Goal: Task Accomplishment & Management: Manage account settings

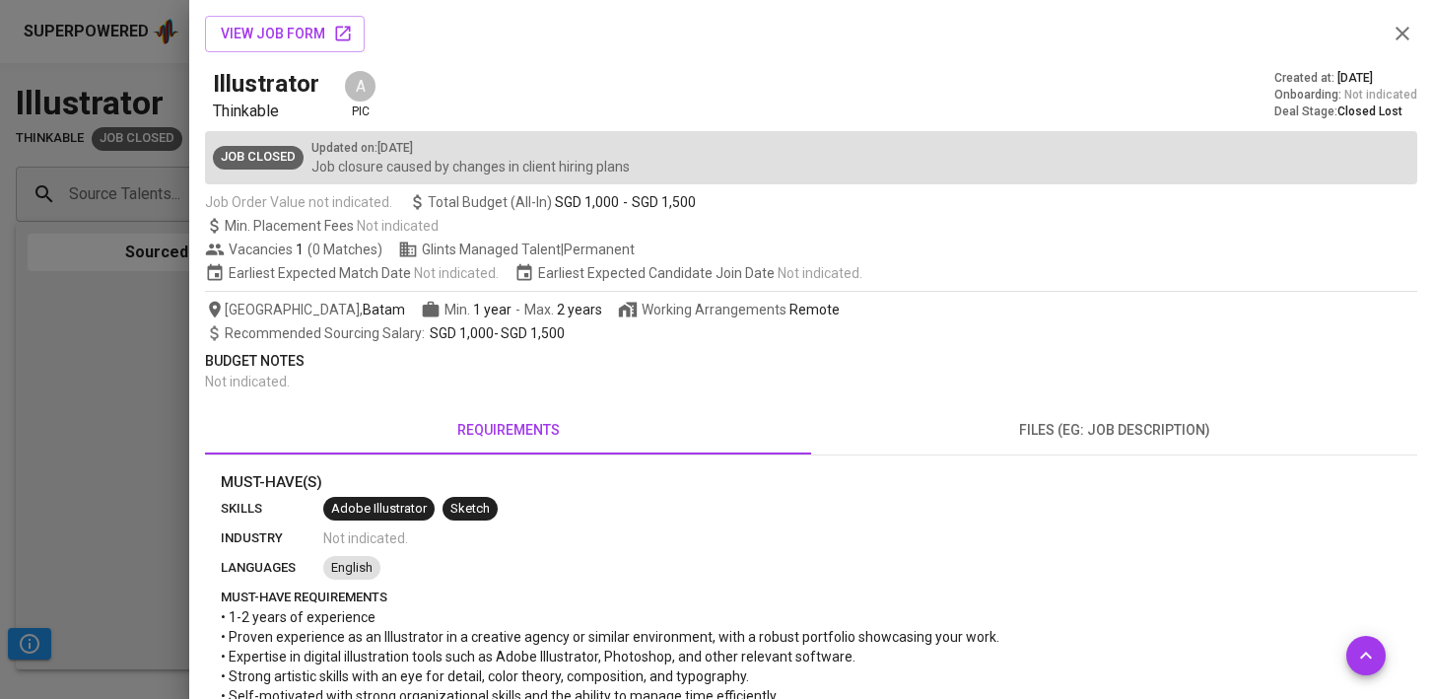
scroll to position [602, 0]
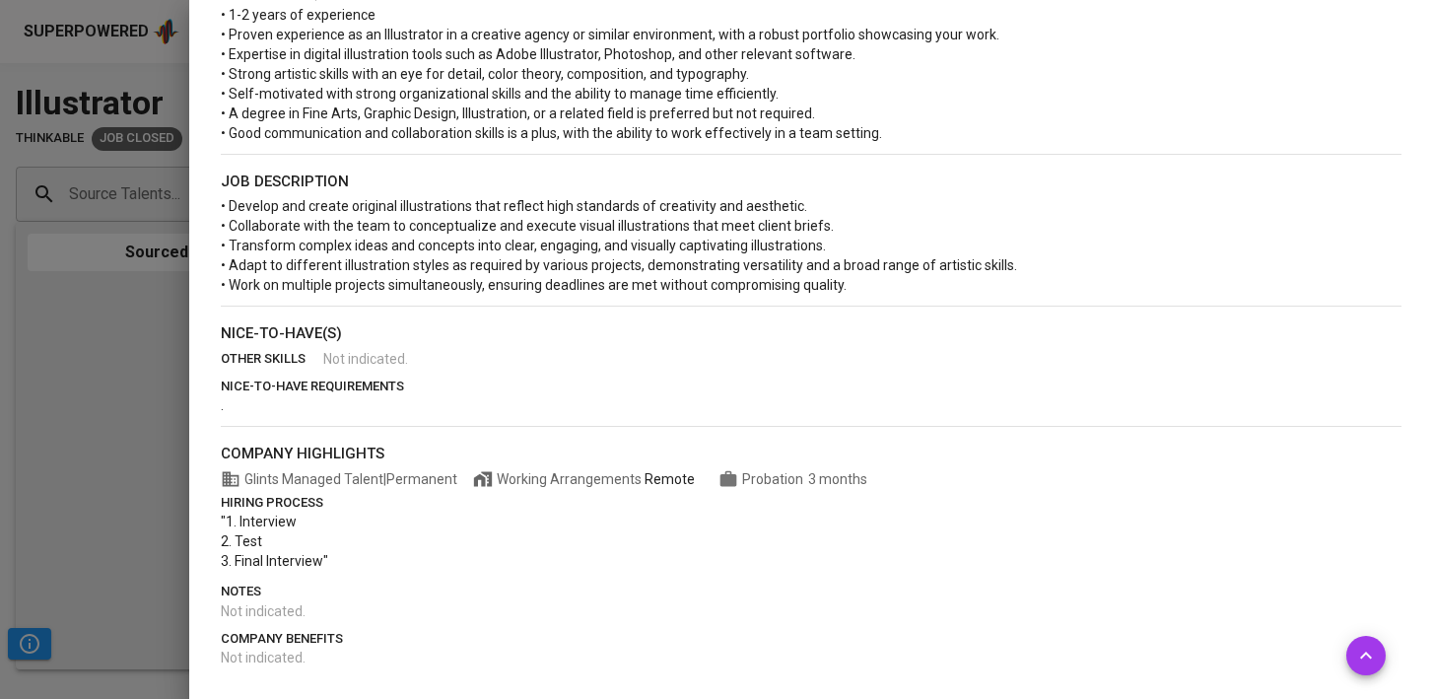
click at [143, 359] on div at bounding box center [716, 349] width 1433 height 699
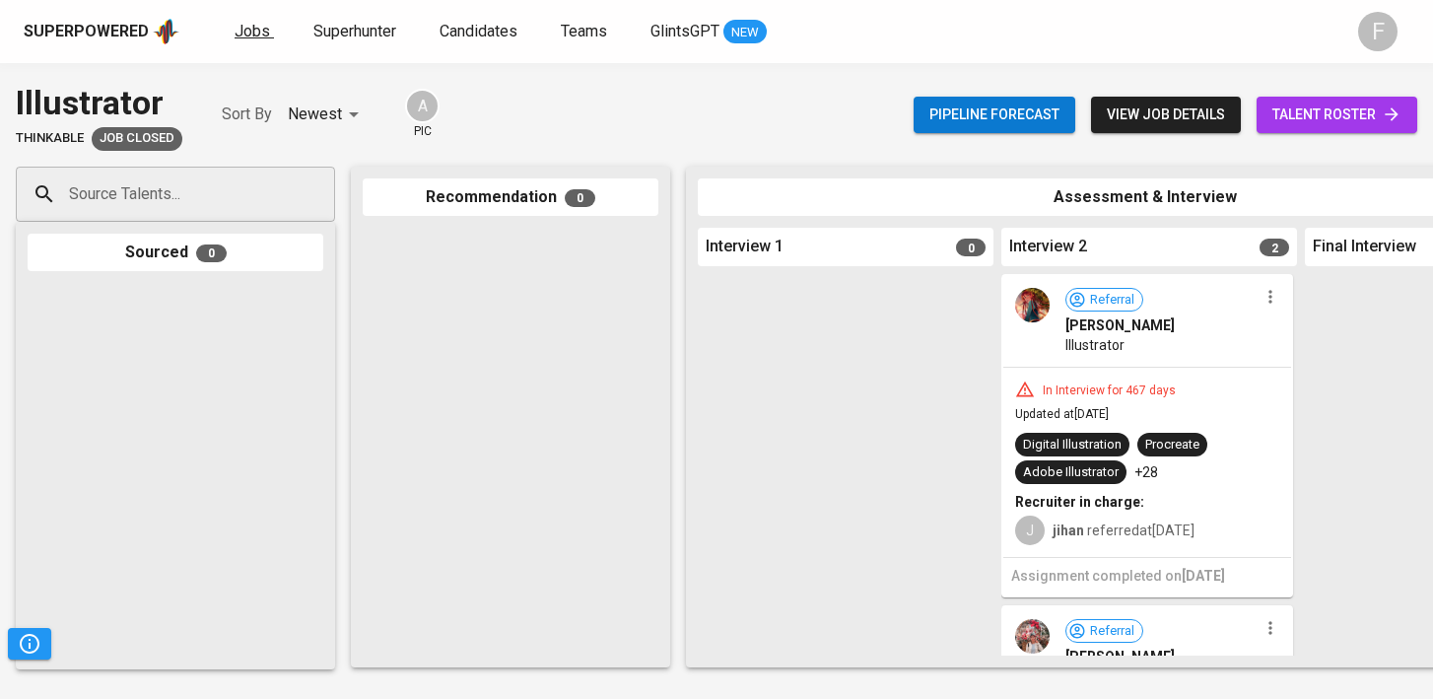
click at [253, 28] on span "Jobs" at bounding box center [252, 31] width 35 height 19
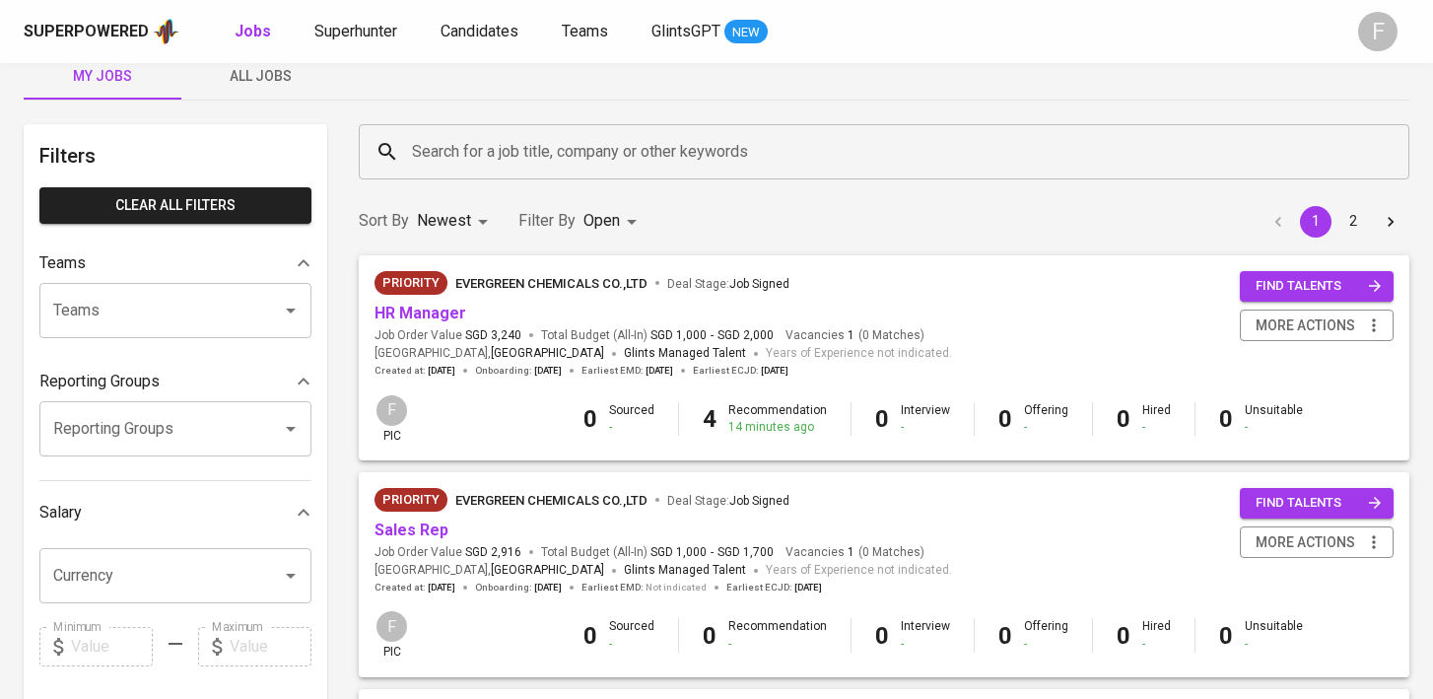
scroll to position [35, 0]
click at [514, 284] on span "EVERGREEN CHEMICALS CO.,LTD" at bounding box center [551, 282] width 192 height 15
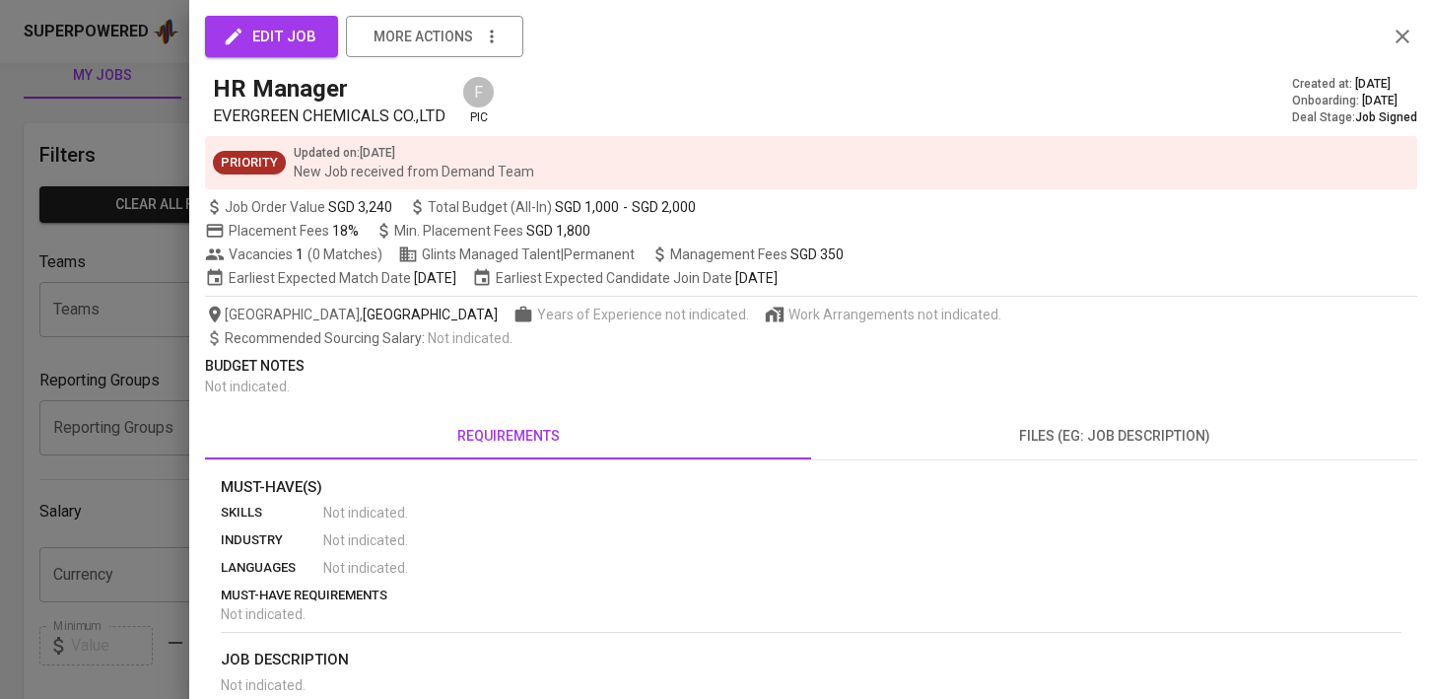
click at [1393, 33] on icon "button" at bounding box center [1403, 37] width 24 height 24
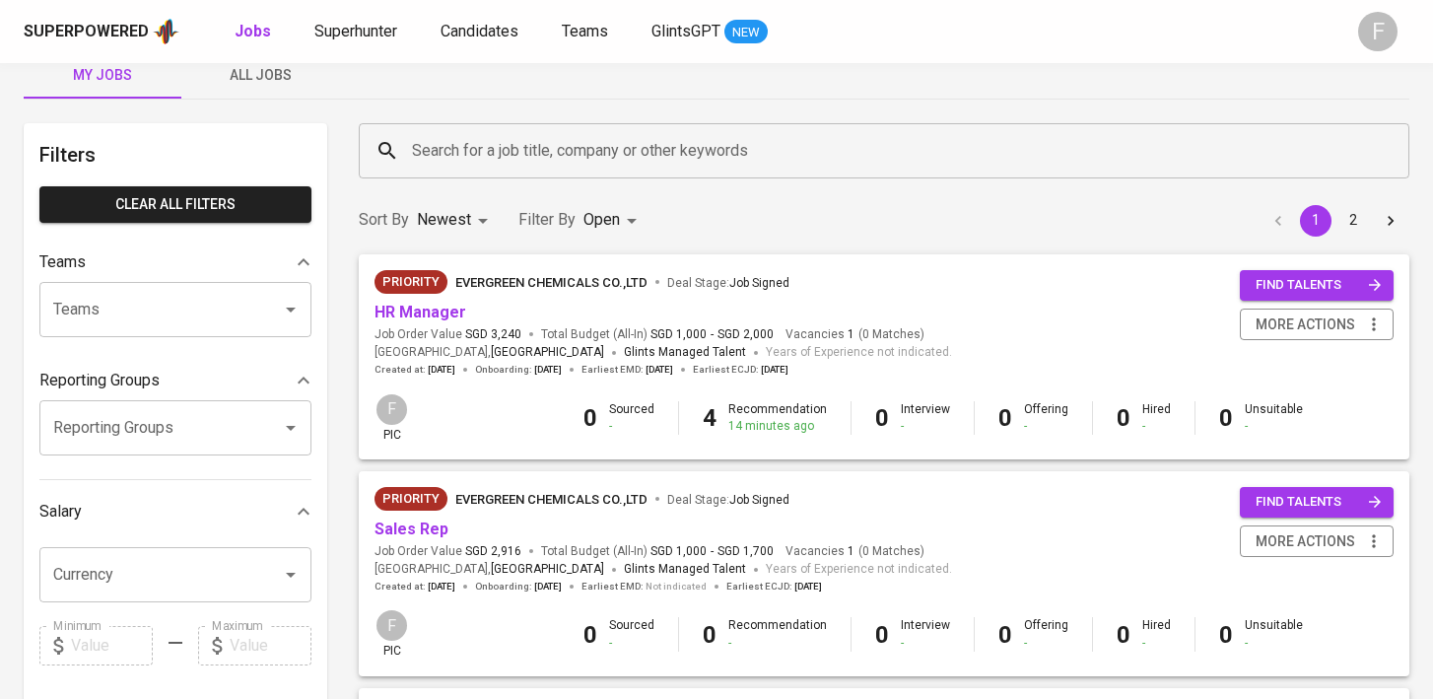
click at [558, 284] on span "EVERGREEN CHEMICALS CO.,LTD" at bounding box center [551, 282] width 192 height 15
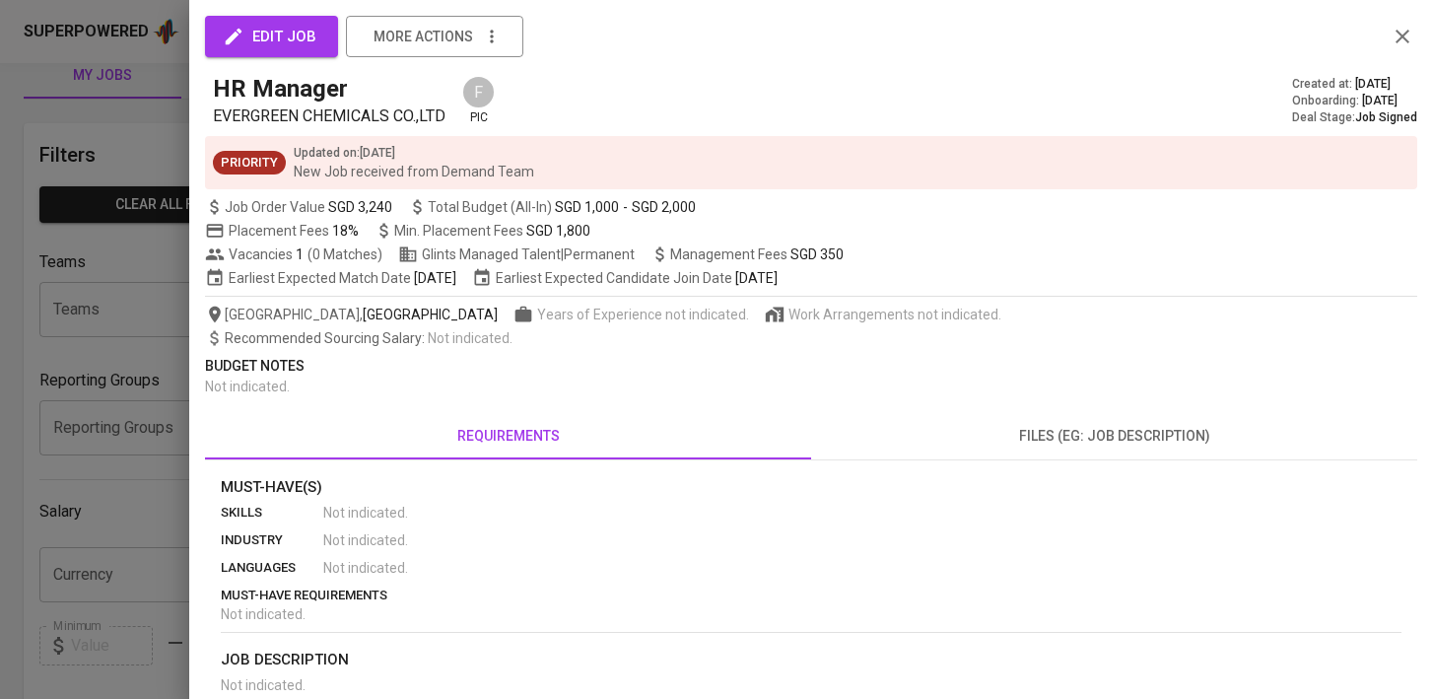
click at [1386, 39] on div "edit job more actions" at bounding box center [811, 36] width 1212 height 41
click at [1400, 41] on icon "button" at bounding box center [1403, 37] width 24 height 24
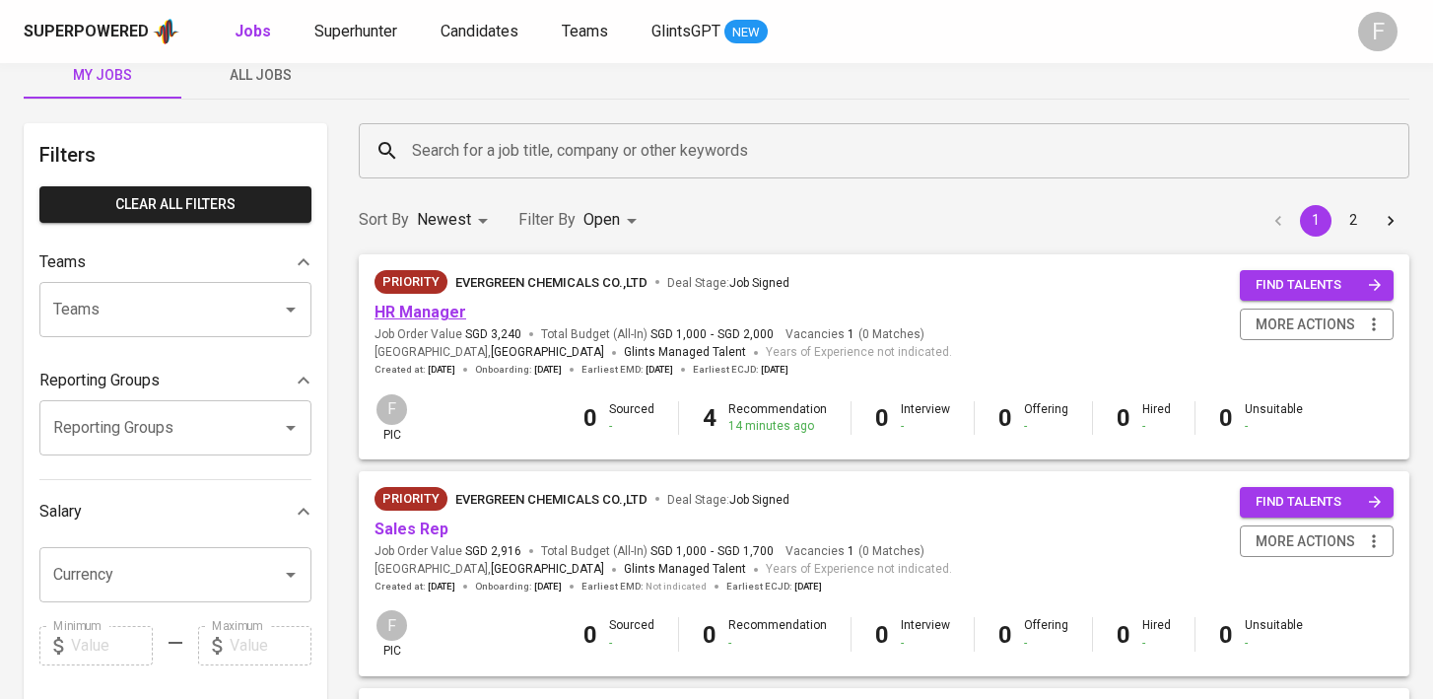
click at [399, 313] on link "HR Manager" at bounding box center [421, 312] width 92 height 19
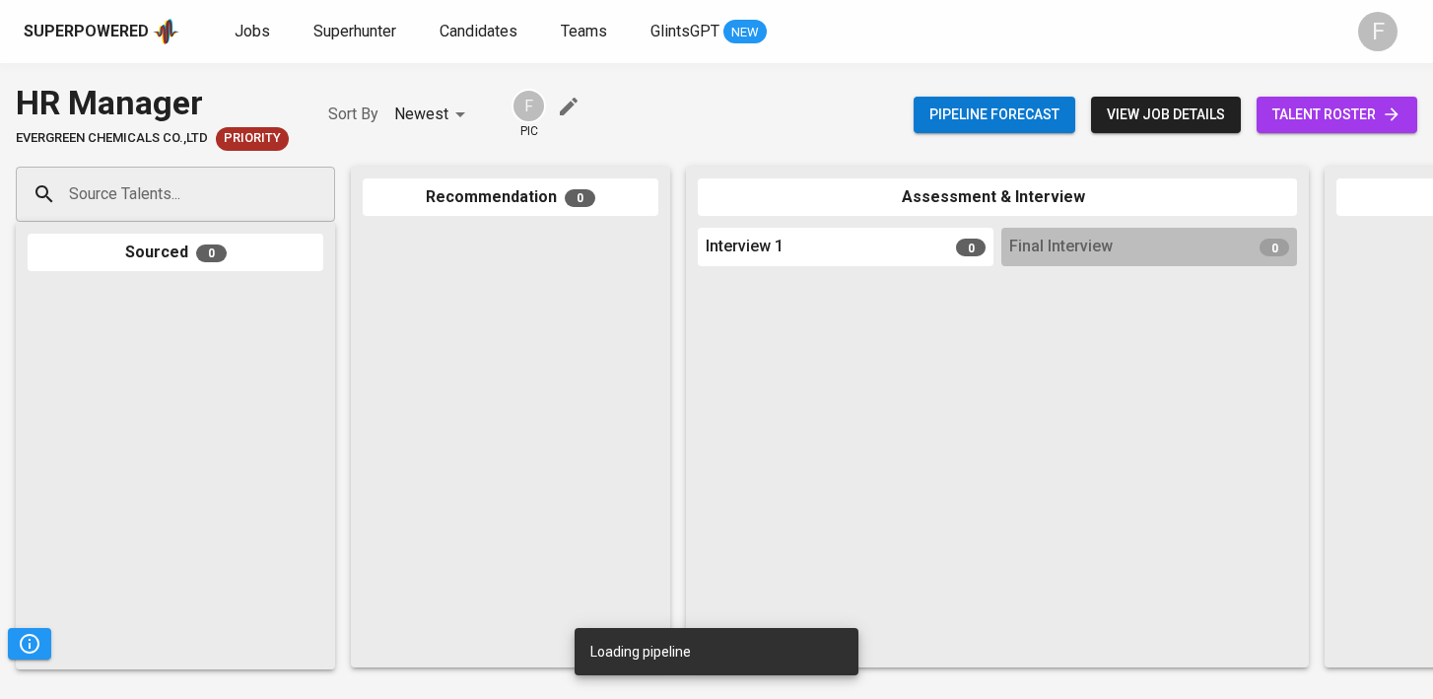
click at [1303, 120] on span "talent roster" at bounding box center [1336, 115] width 129 height 25
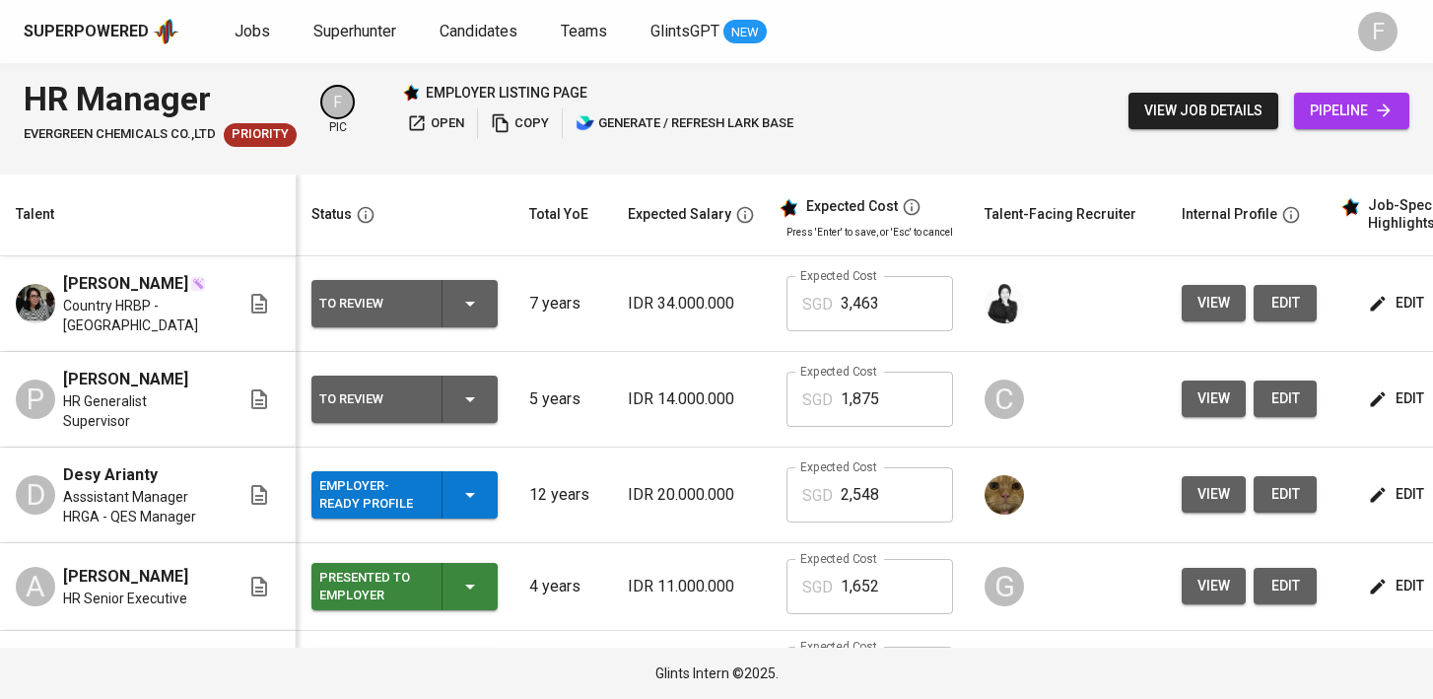
click at [477, 307] on icon "button" at bounding box center [470, 304] width 24 height 24
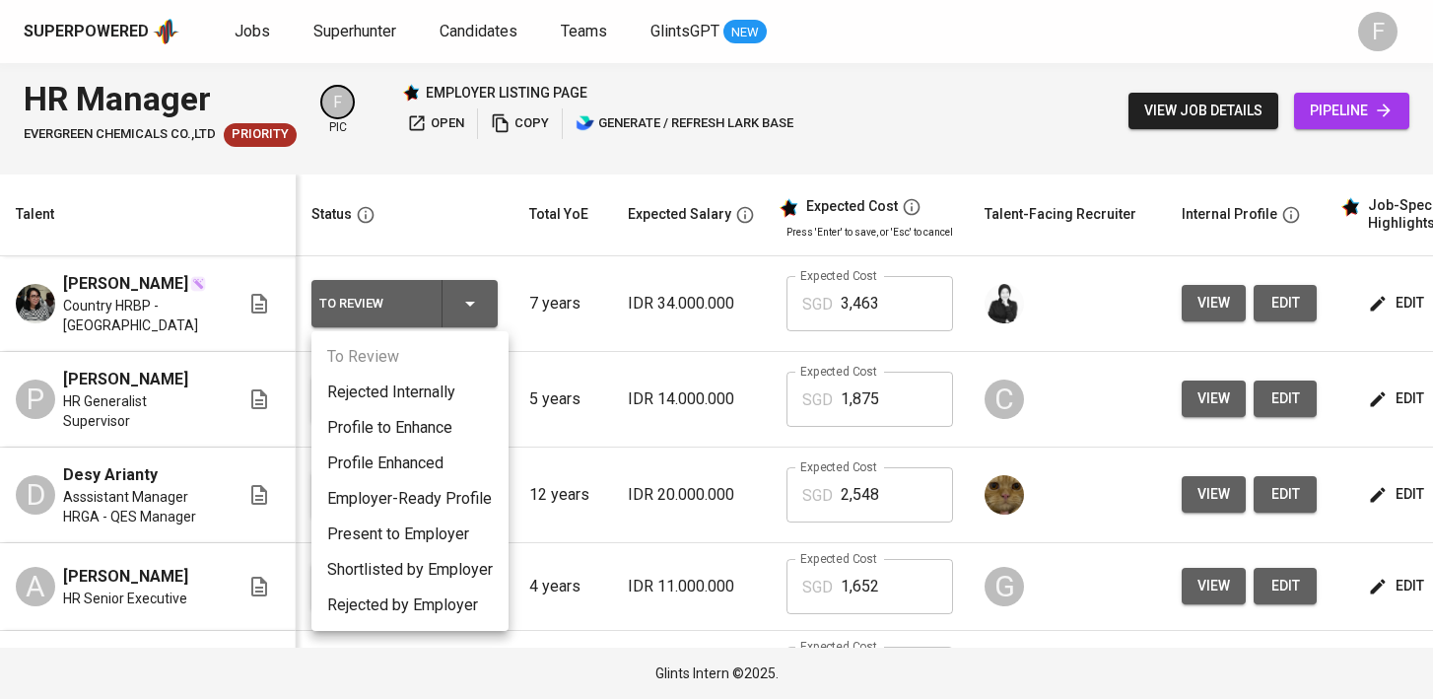
click at [438, 528] on li "Present to Employer" at bounding box center [409, 533] width 197 height 35
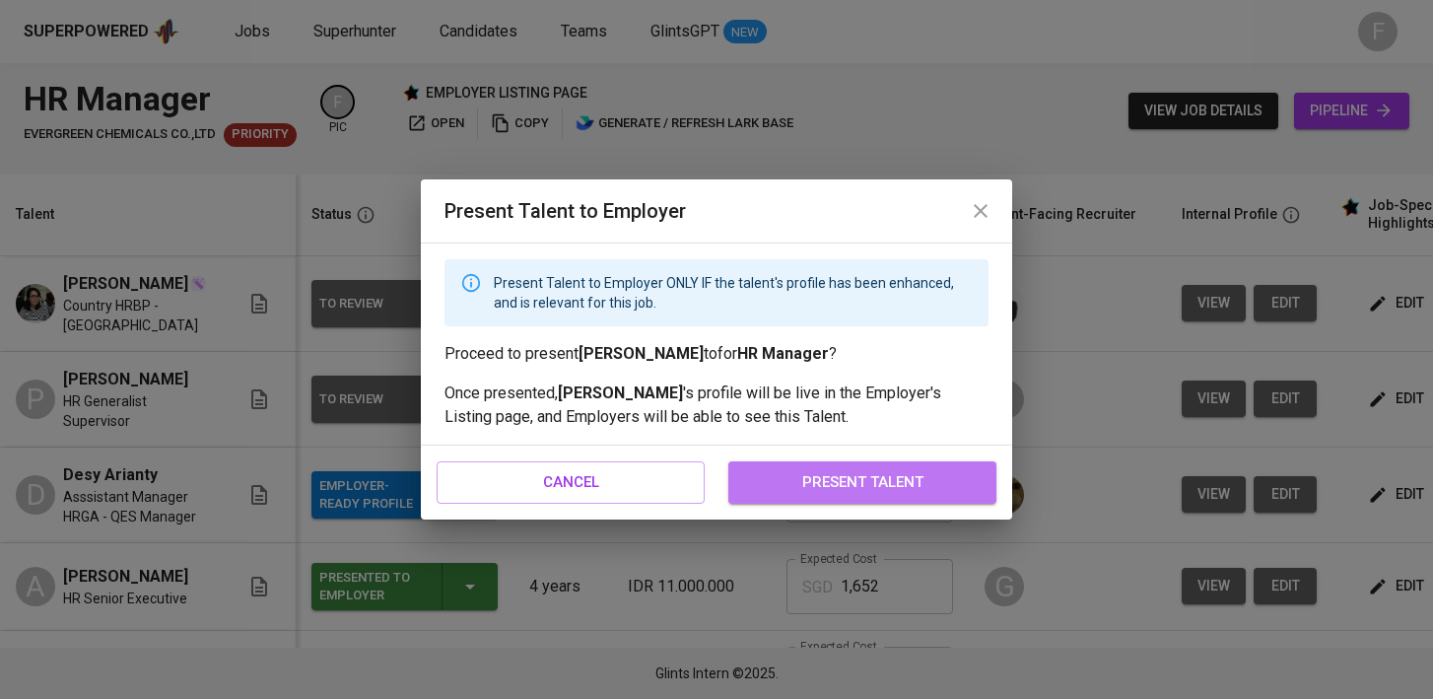
click at [790, 464] on button "present talent" at bounding box center [862, 481] width 268 height 41
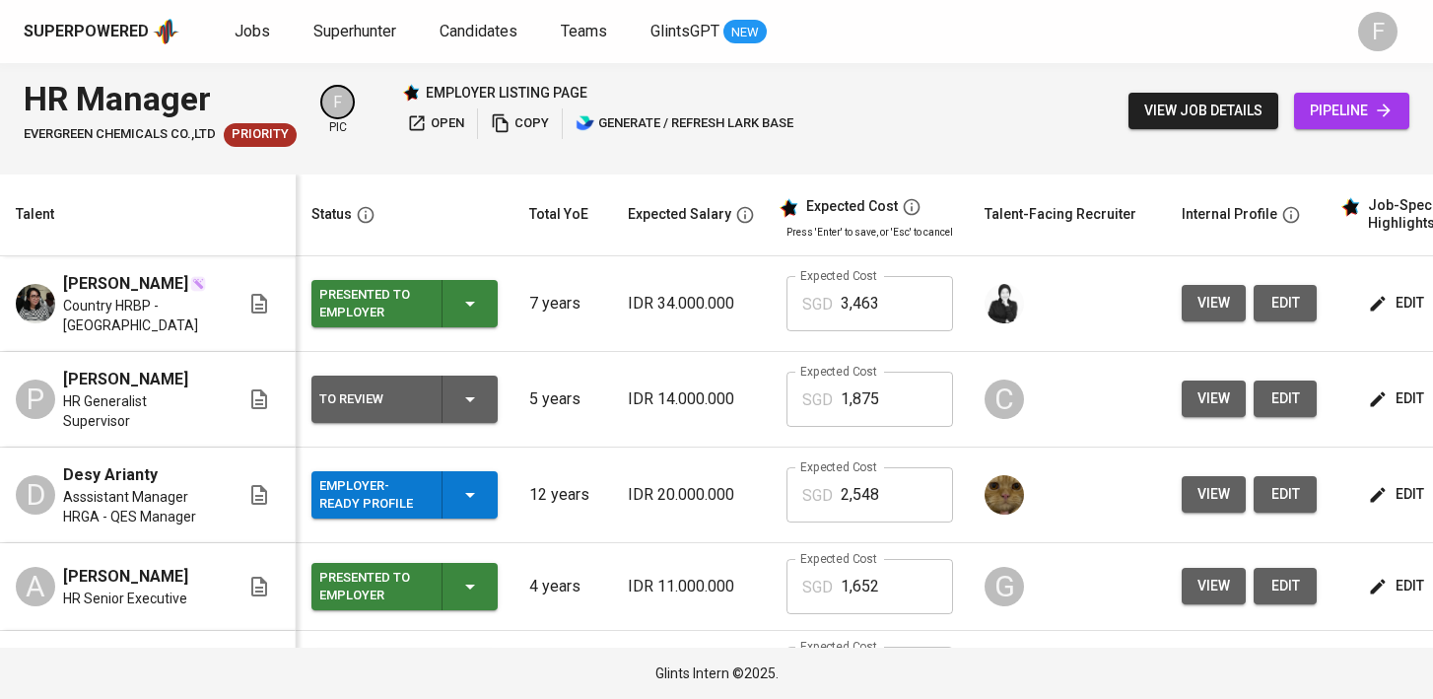
click at [478, 390] on icon "button" at bounding box center [470, 399] width 24 height 24
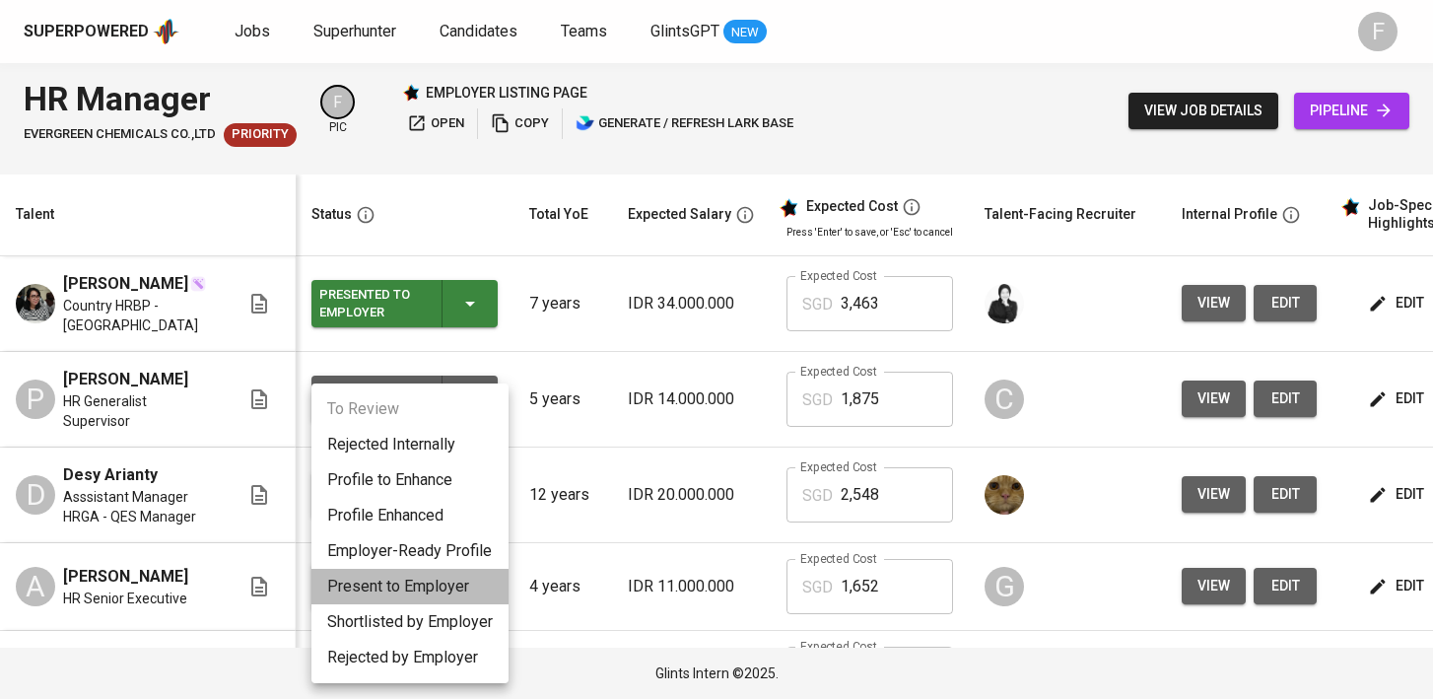
click at [443, 593] on li "Present to Employer" at bounding box center [409, 586] width 197 height 35
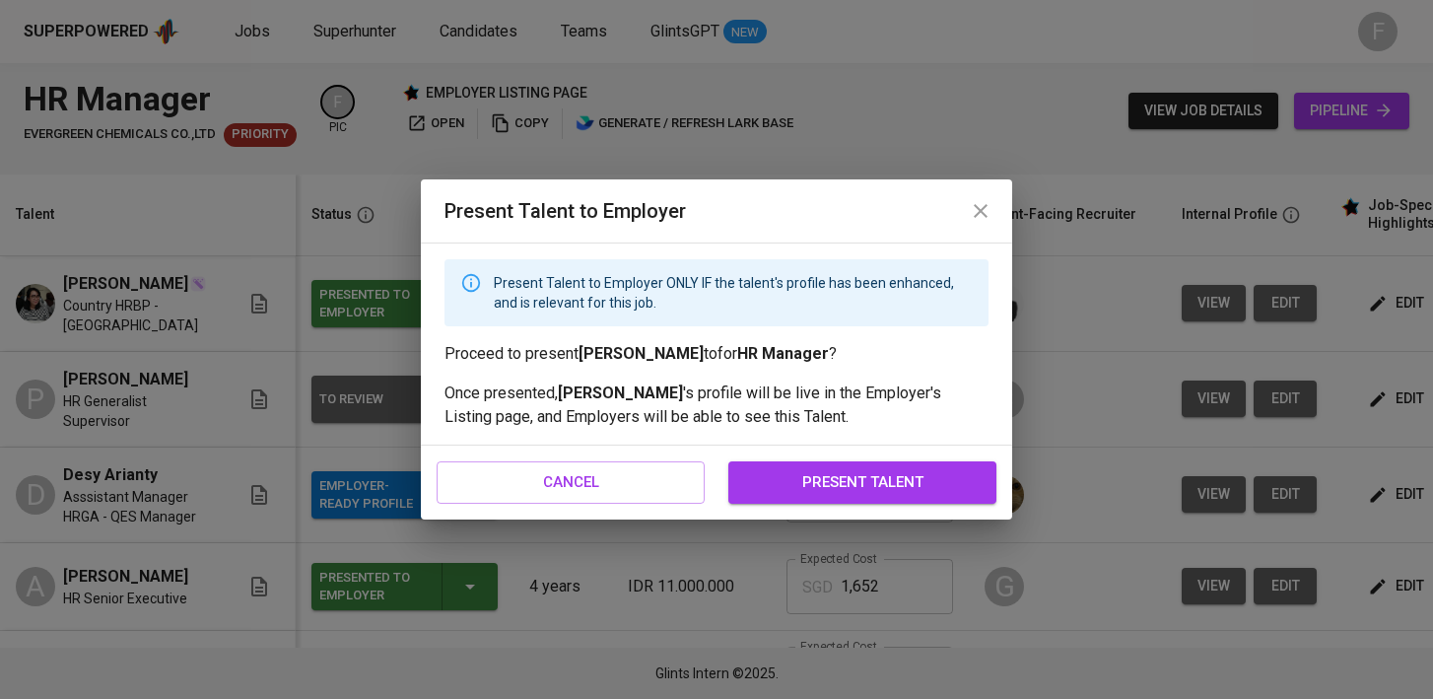
click at [864, 474] on span "present talent" at bounding box center [862, 482] width 225 height 26
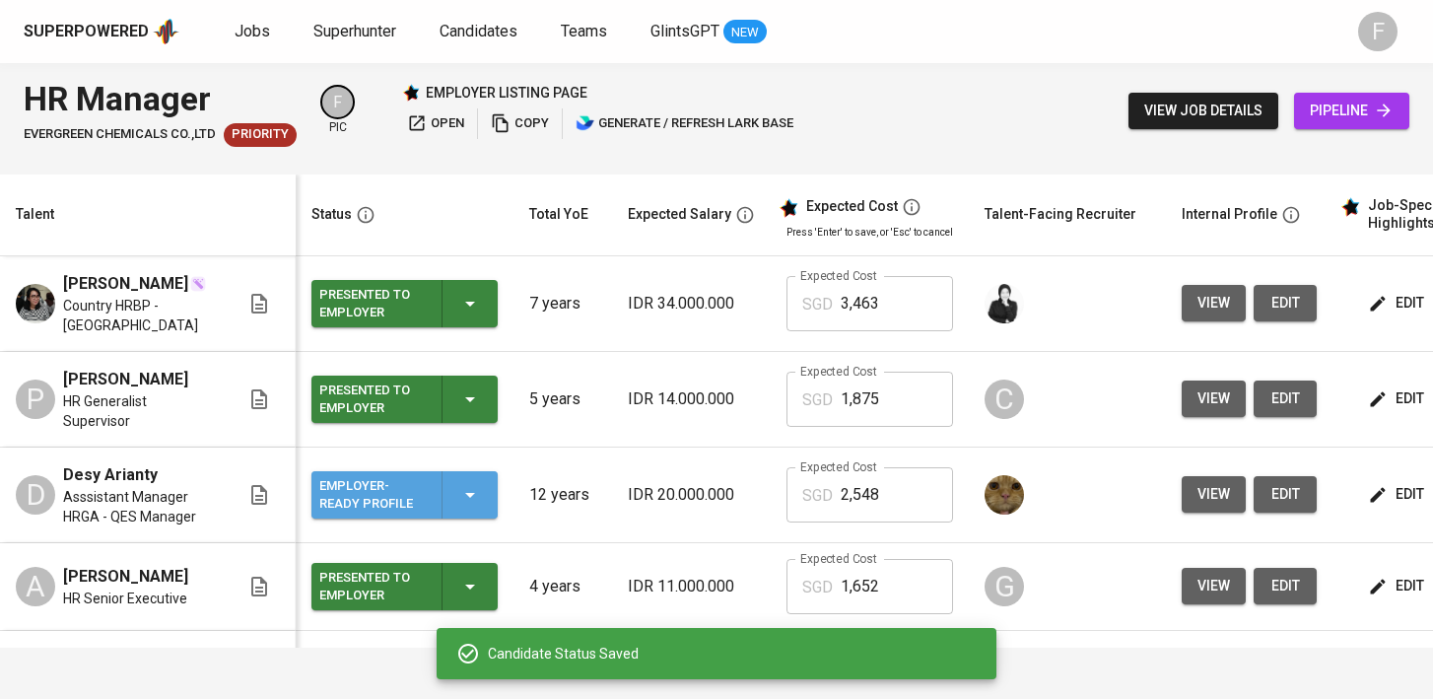
click at [473, 489] on icon "button" at bounding box center [470, 495] width 24 height 24
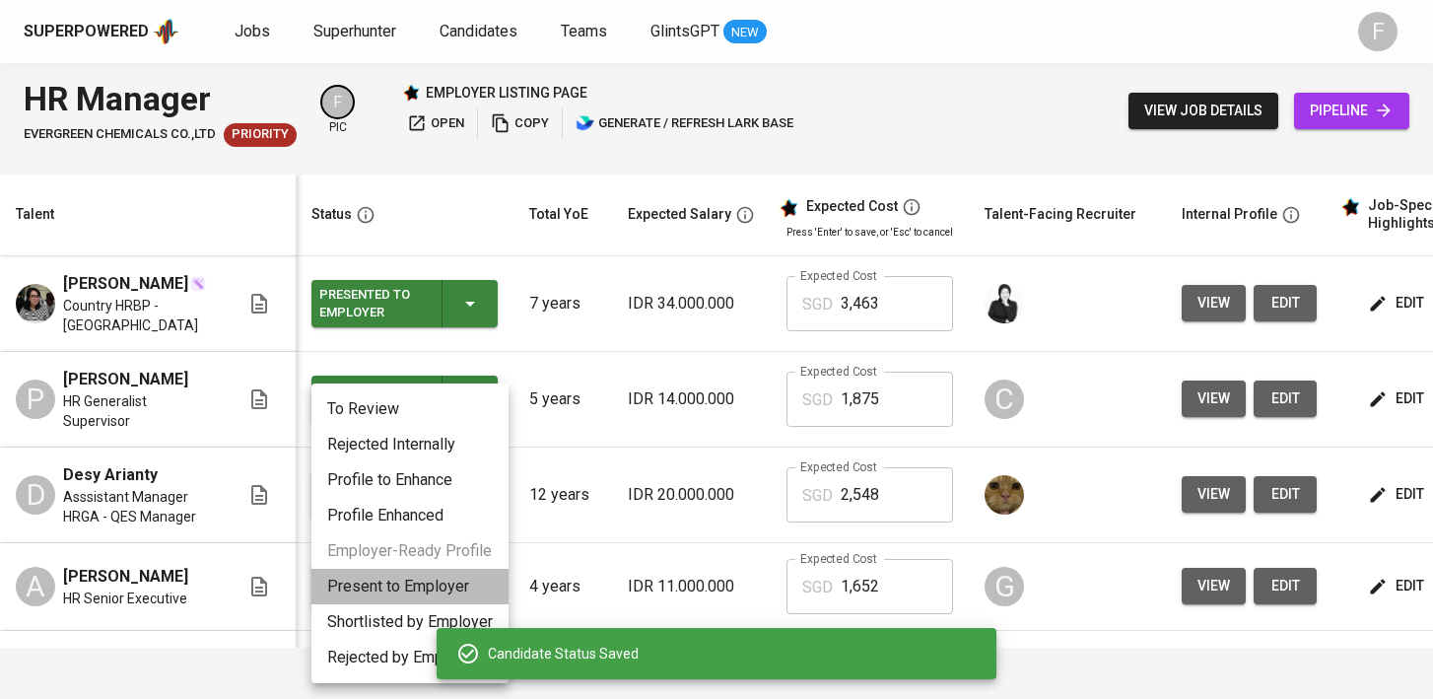
click at [426, 591] on li "Present to Employer" at bounding box center [409, 586] width 197 height 35
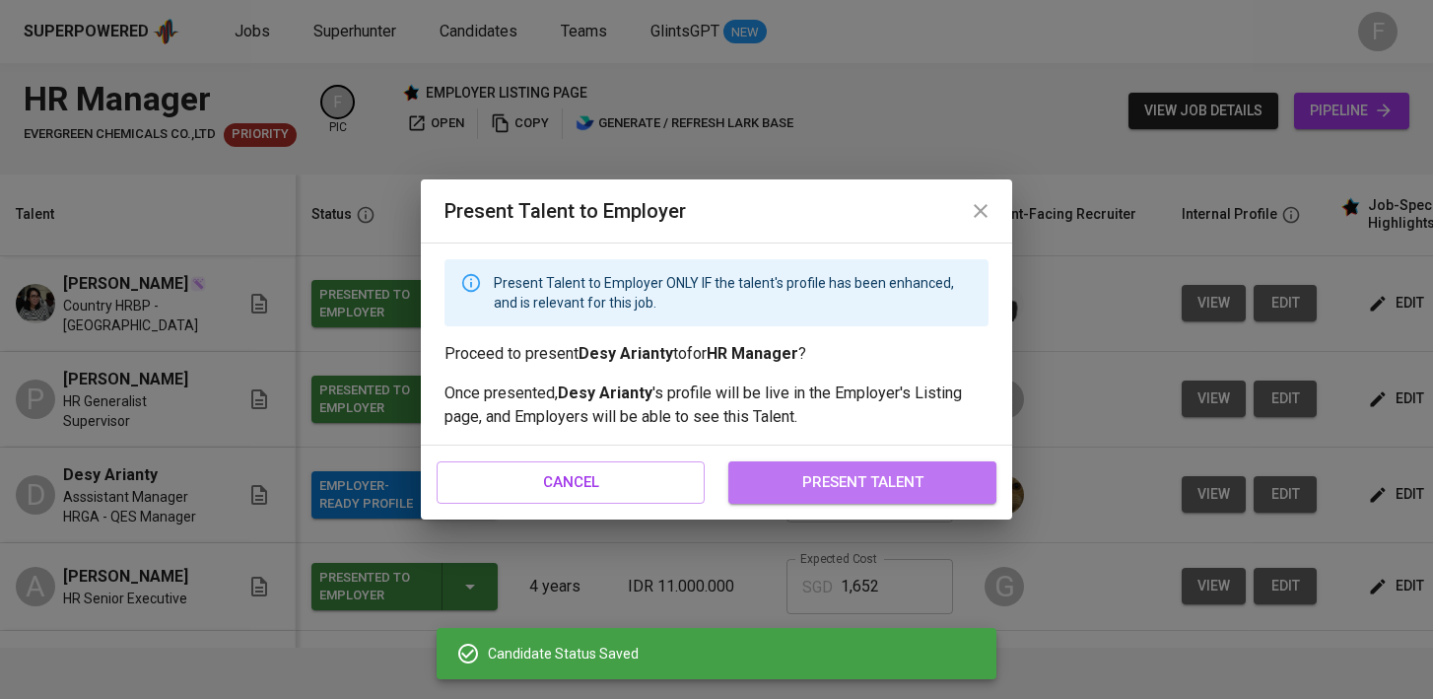
click at [852, 464] on button "present talent" at bounding box center [862, 481] width 268 height 41
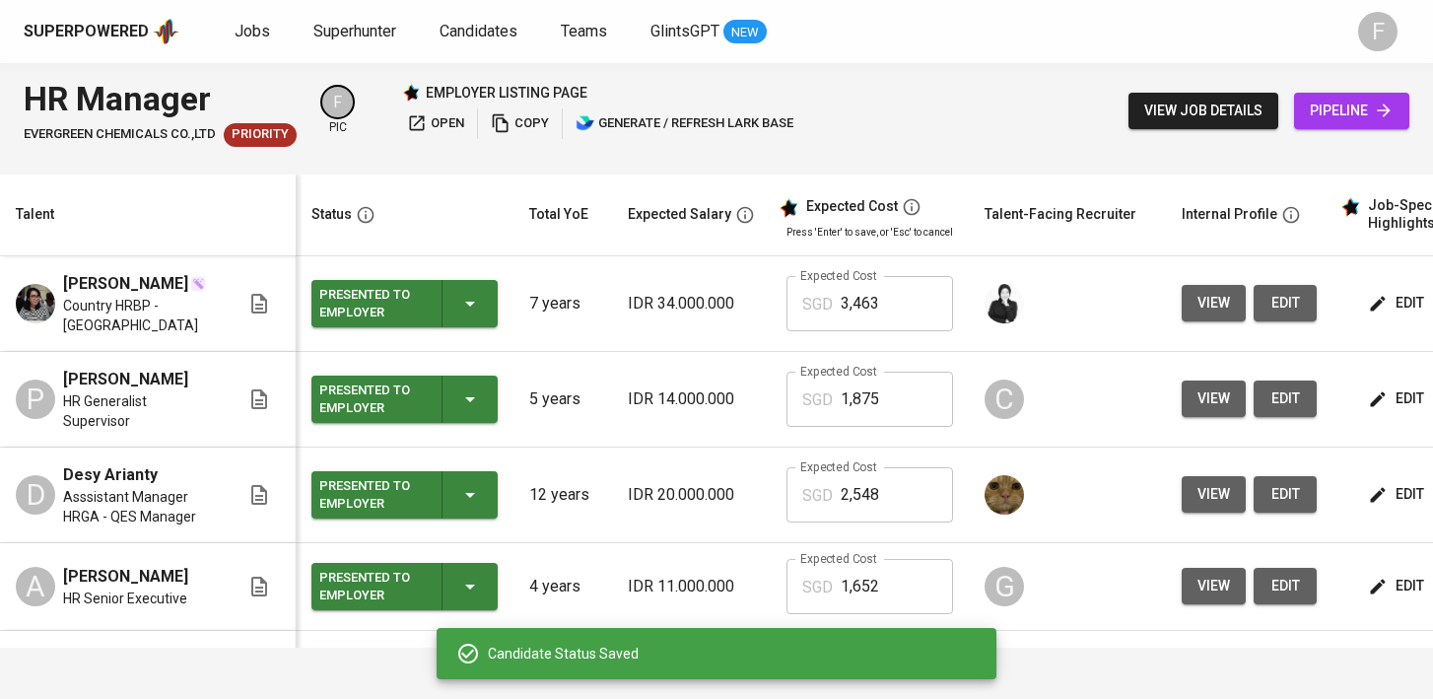
scroll to position [0, 268]
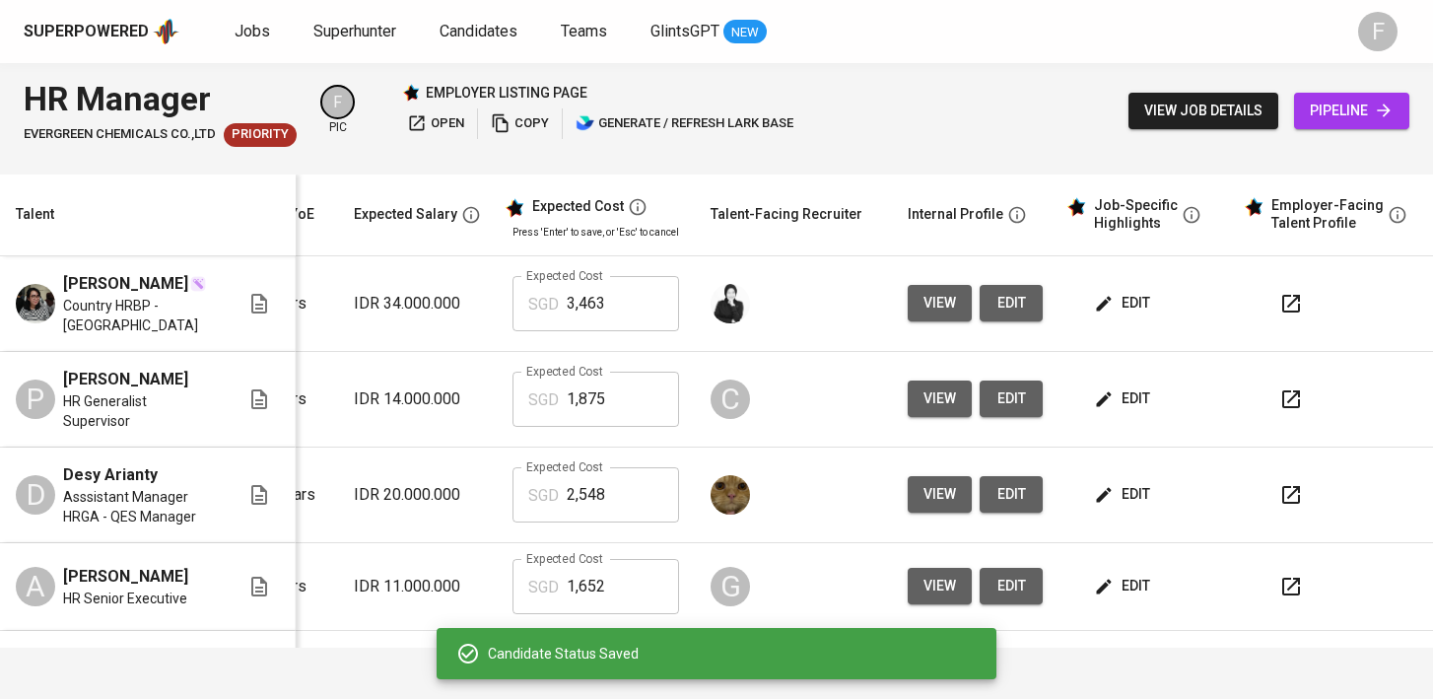
click at [1279, 300] on icon "button" at bounding box center [1291, 304] width 24 height 24
click at [1282, 402] on icon "button" at bounding box center [1291, 399] width 18 height 18
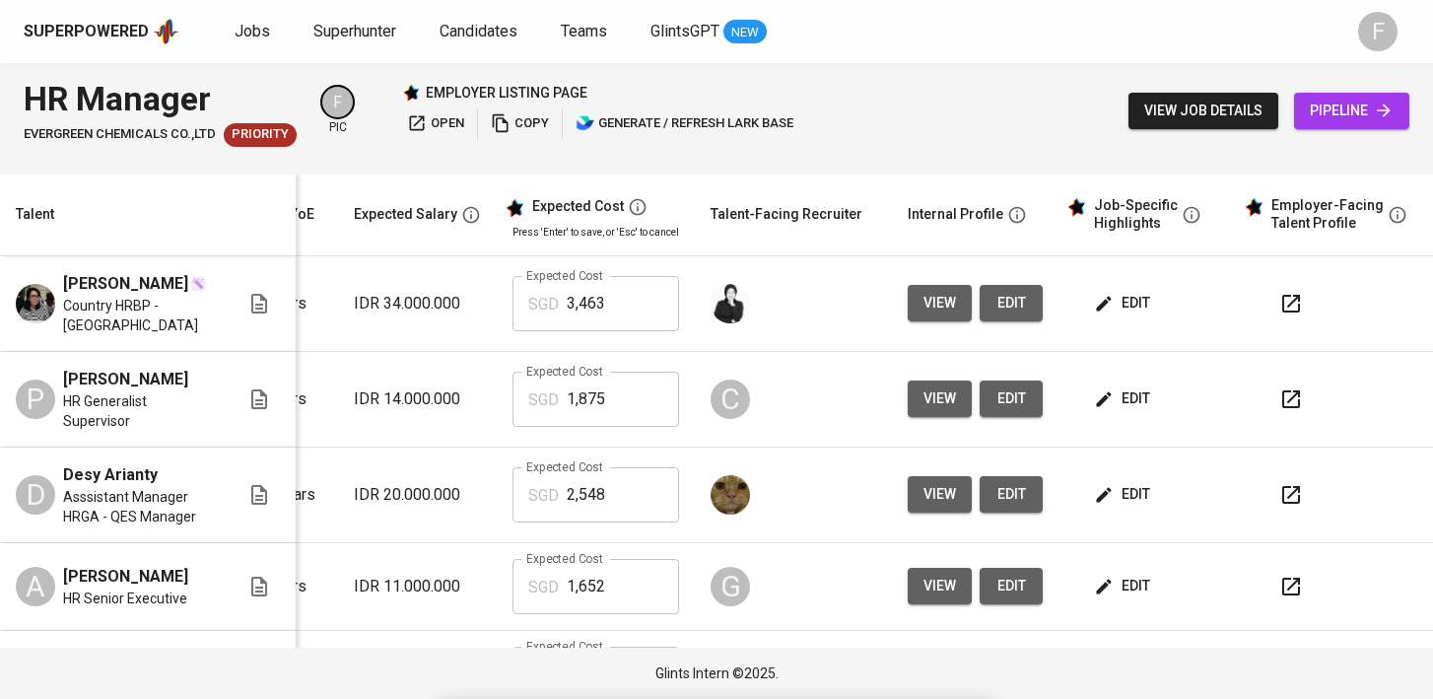
click at [1281, 495] on icon "button" at bounding box center [1291, 495] width 24 height 24
click at [1129, 400] on span "edit" at bounding box center [1124, 398] width 52 height 25
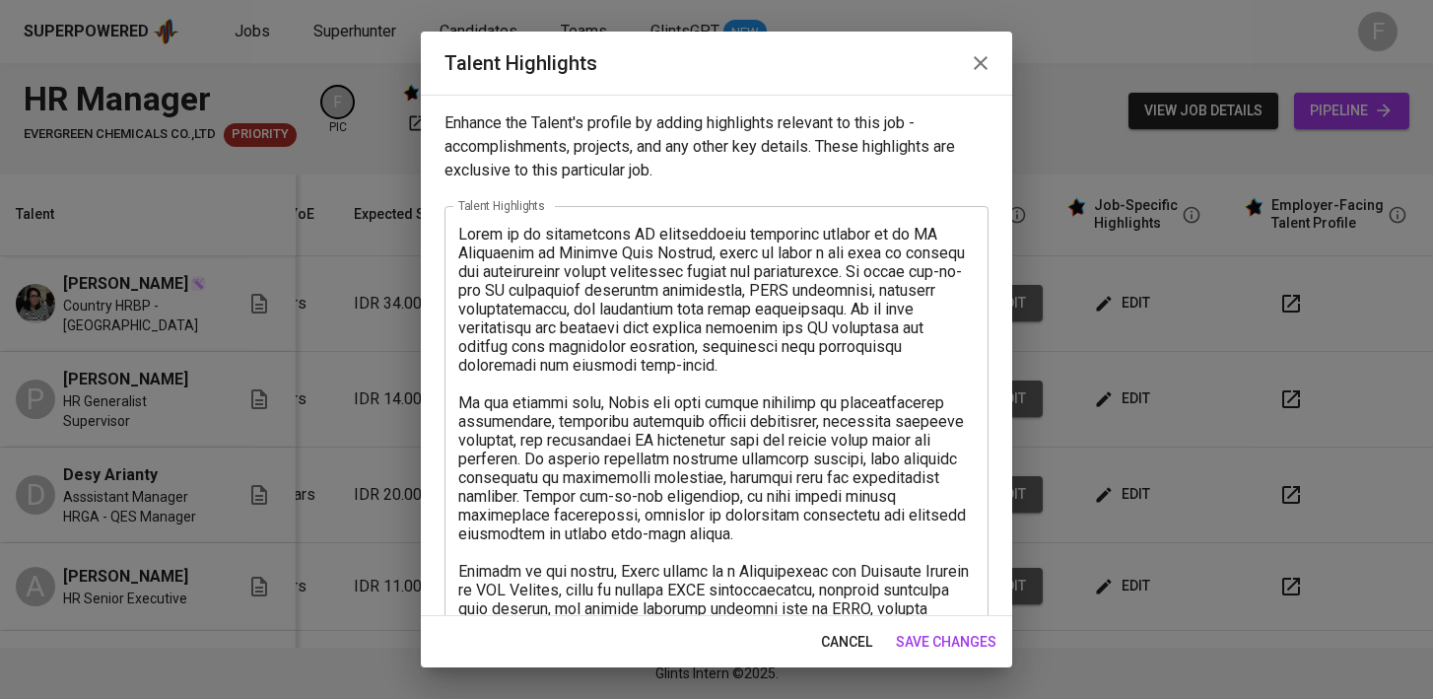
scroll to position [486, 0]
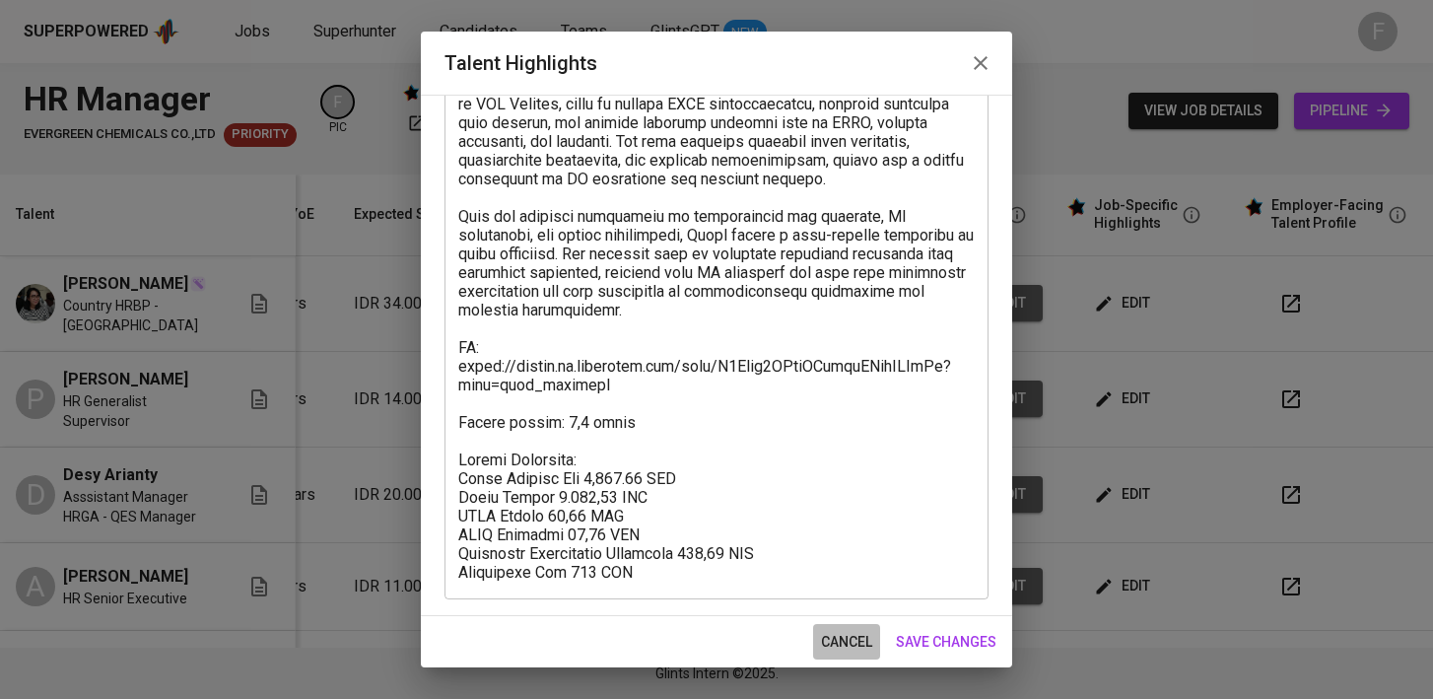
click at [845, 638] on span "cancel" at bounding box center [846, 642] width 51 height 25
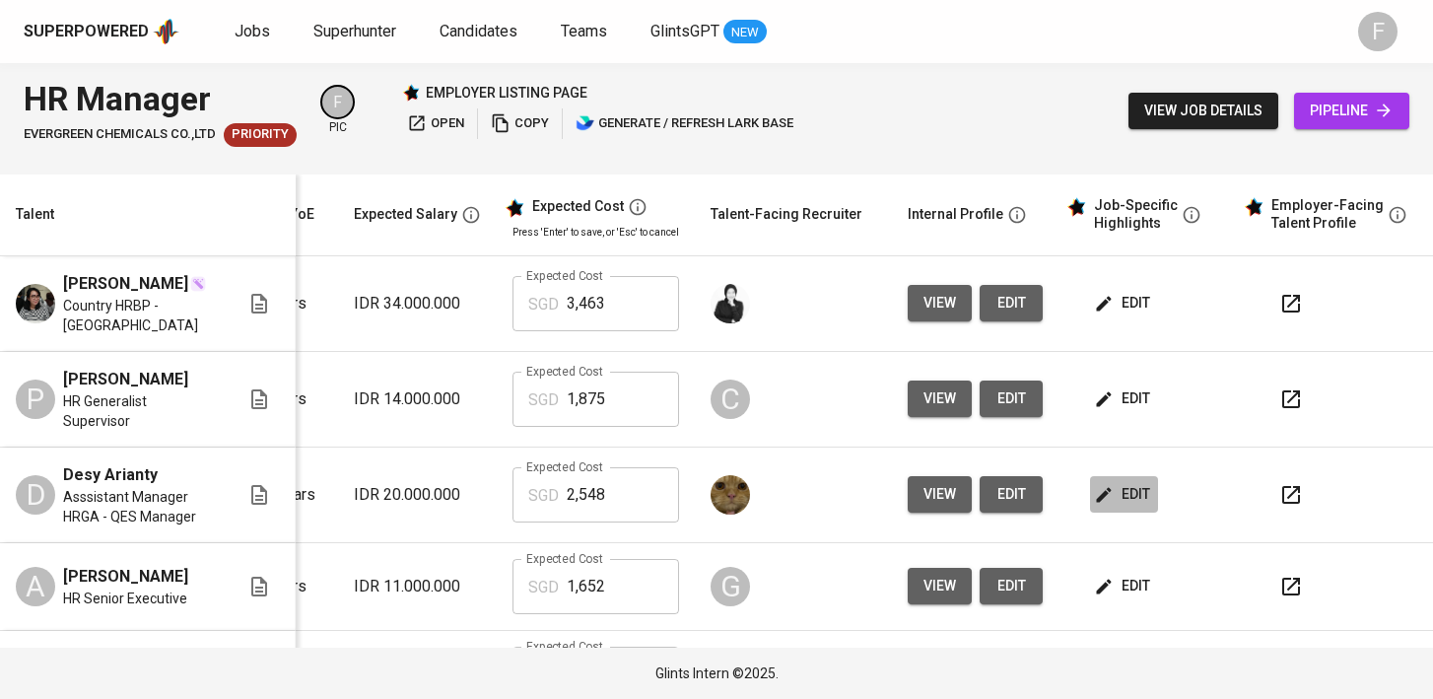
click at [1121, 496] on span "edit" at bounding box center [1124, 494] width 52 height 25
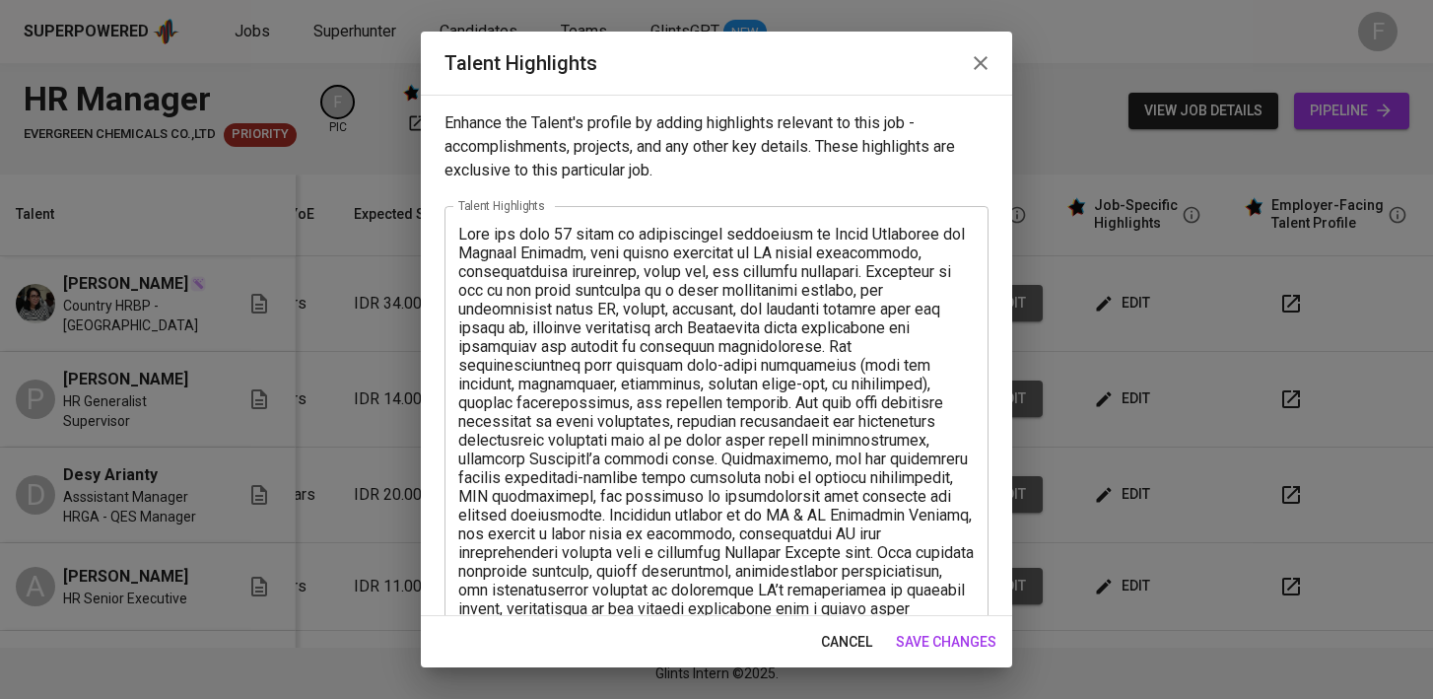
scroll to position [336, 0]
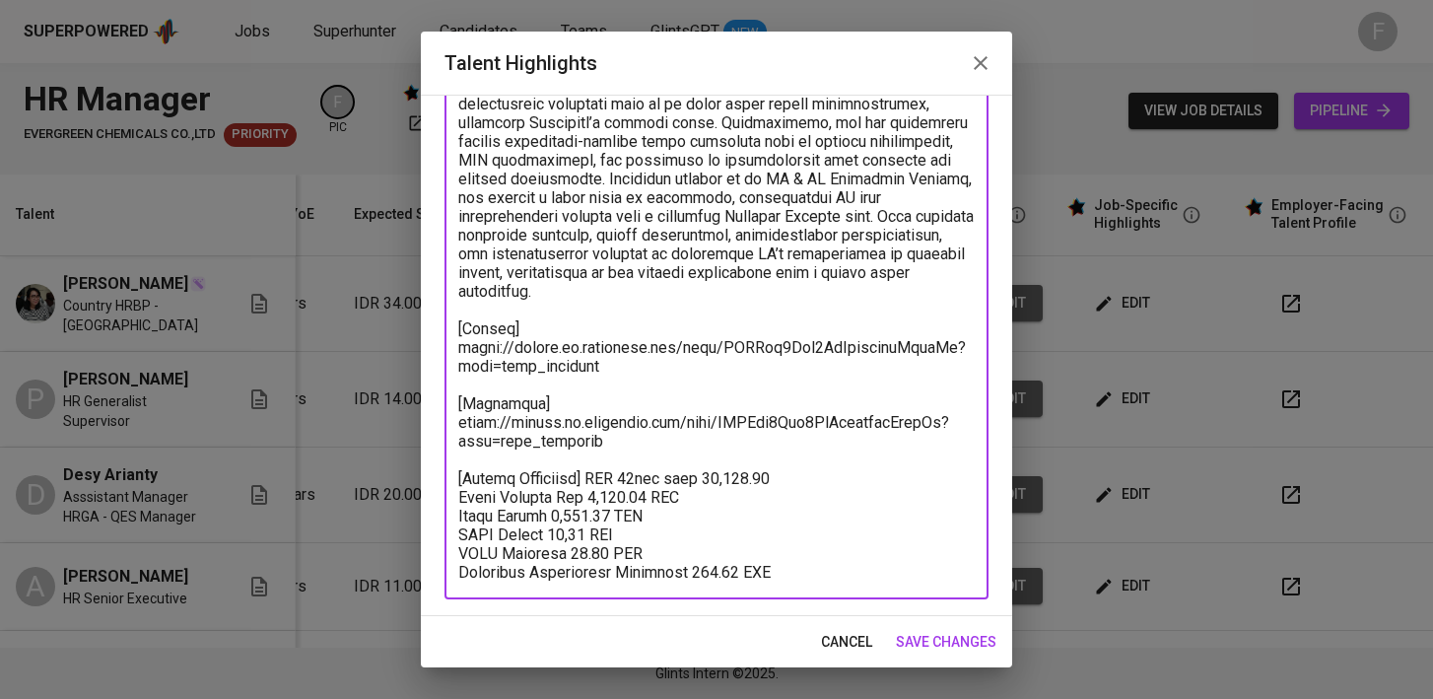
drag, startPoint x: 652, startPoint y: 426, endPoint x: 454, endPoint y: 377, distance: 204.1
click at [454, 377] on div "x Talent Highlights" at bounding box center [717, 234] width 544 height 729
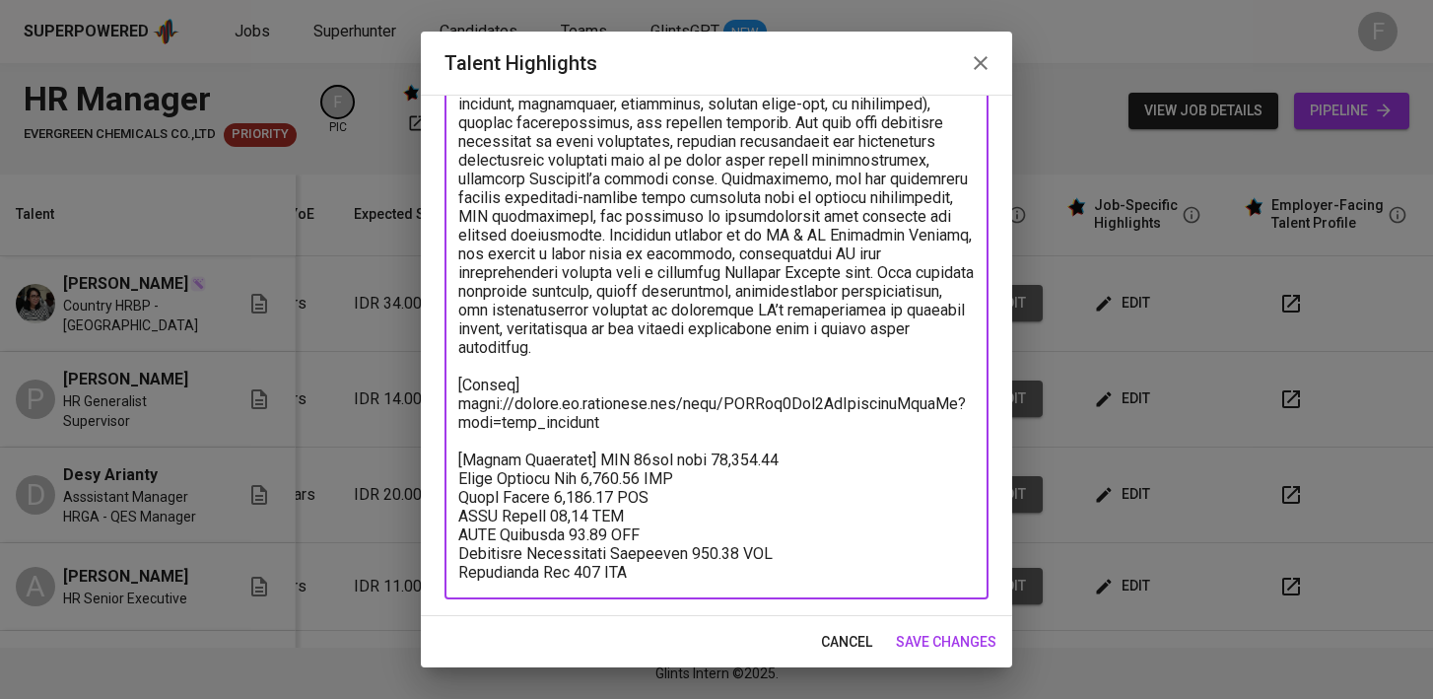
scroll to position [261, 0]
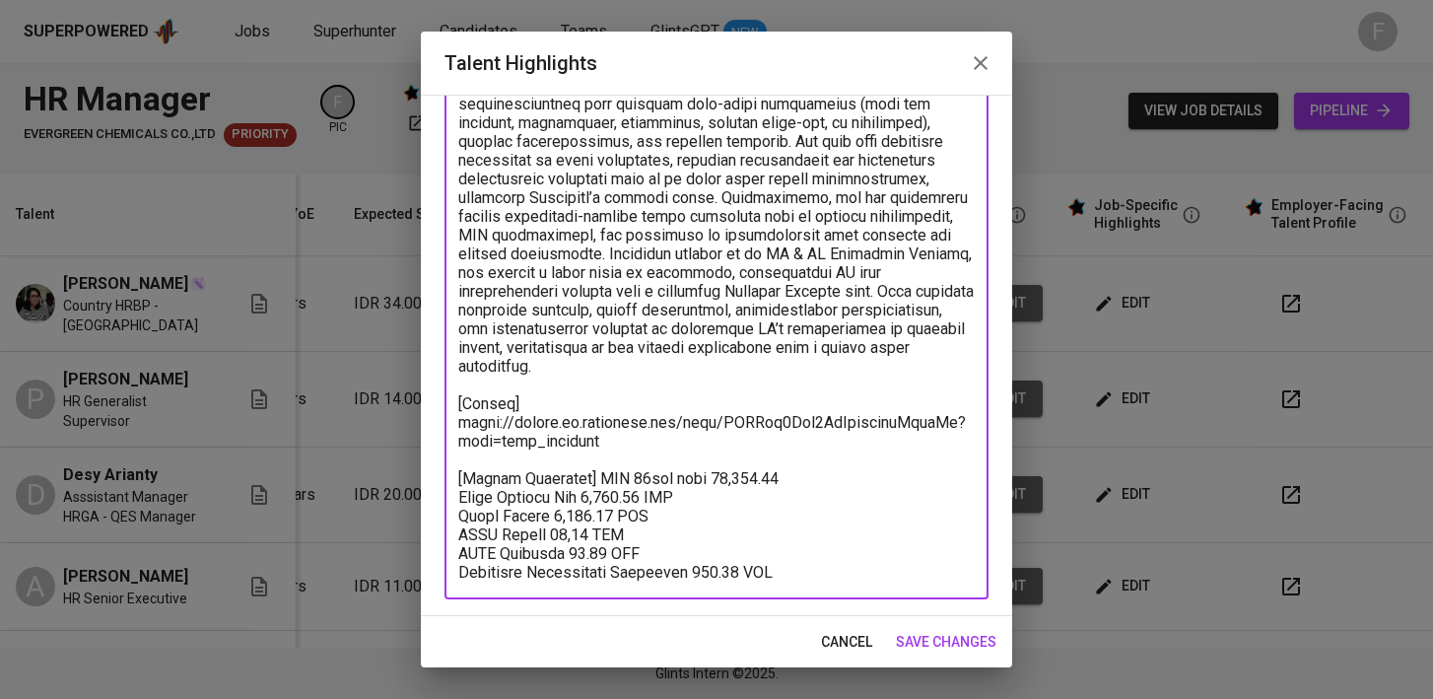
drag, startPoint x: 831, startPoint y: 459, endPoint x: 596, endPoint y: 458, distance: 234.6
click at [596, 458] on textarea at bounding box center [716, 273] width 516 height 618
type textarea "Lore ips dolo 20 sitam co adipiscingel seddoeiusm te Incid Utlaboree dol Magnaa…"
click at [949, 644] on span "save changes" at bounding box center [946, 642] width 101 height 25
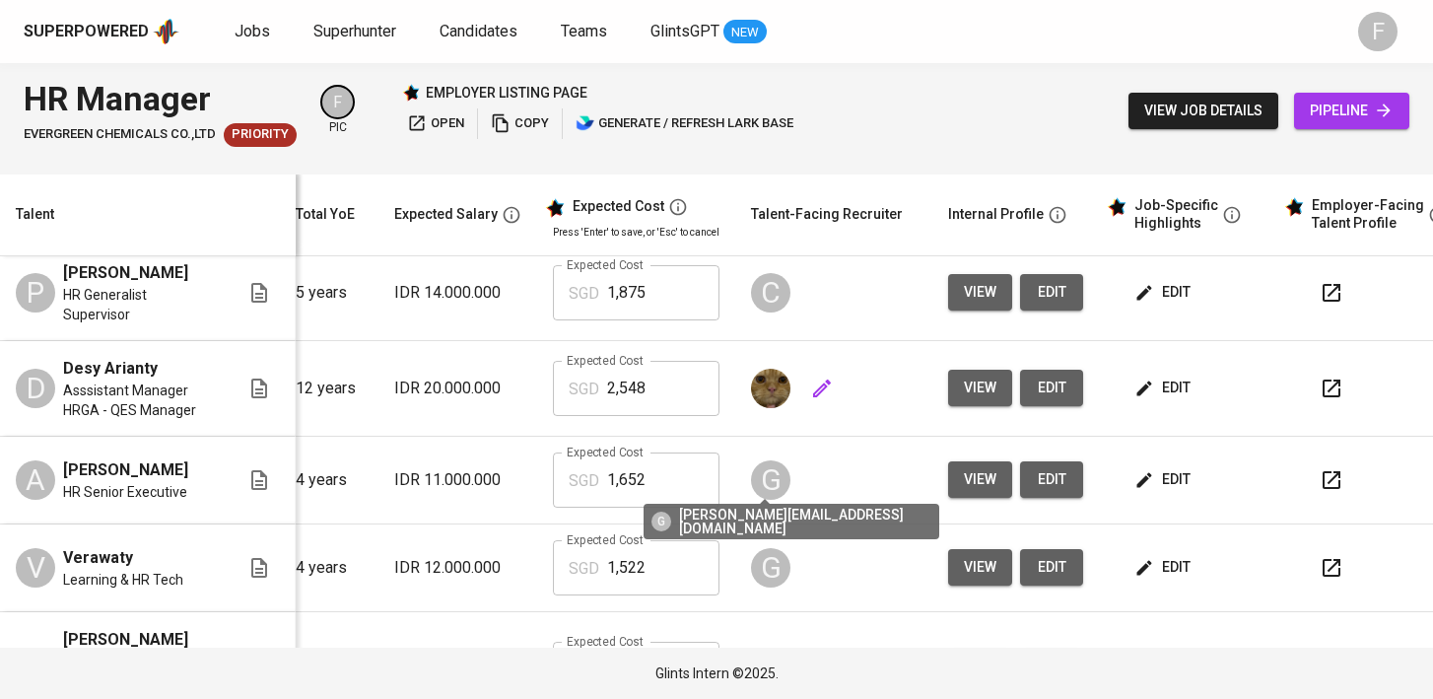
scroll to position [130, 234]
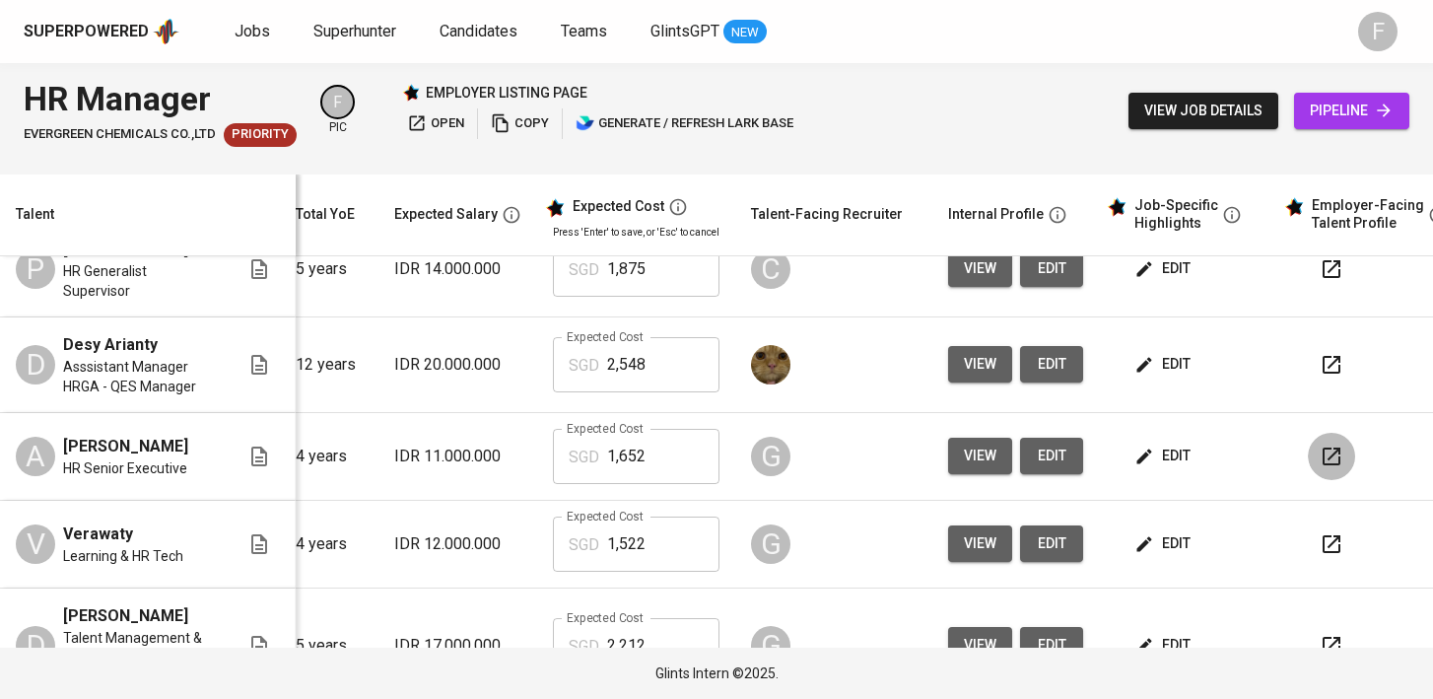
click at [1335, 466] on icon "button" at bounding box center [1332, 457] width 24 height 24
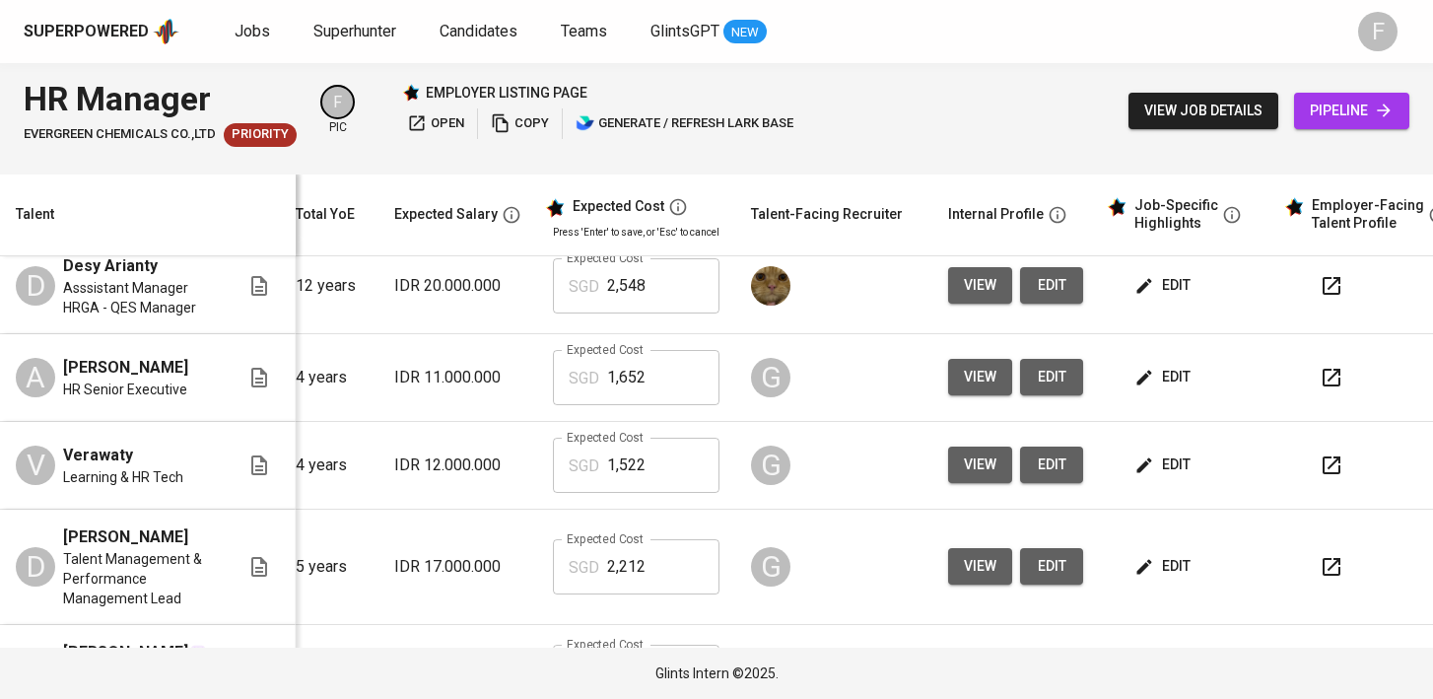
scroll to position [211, 234]
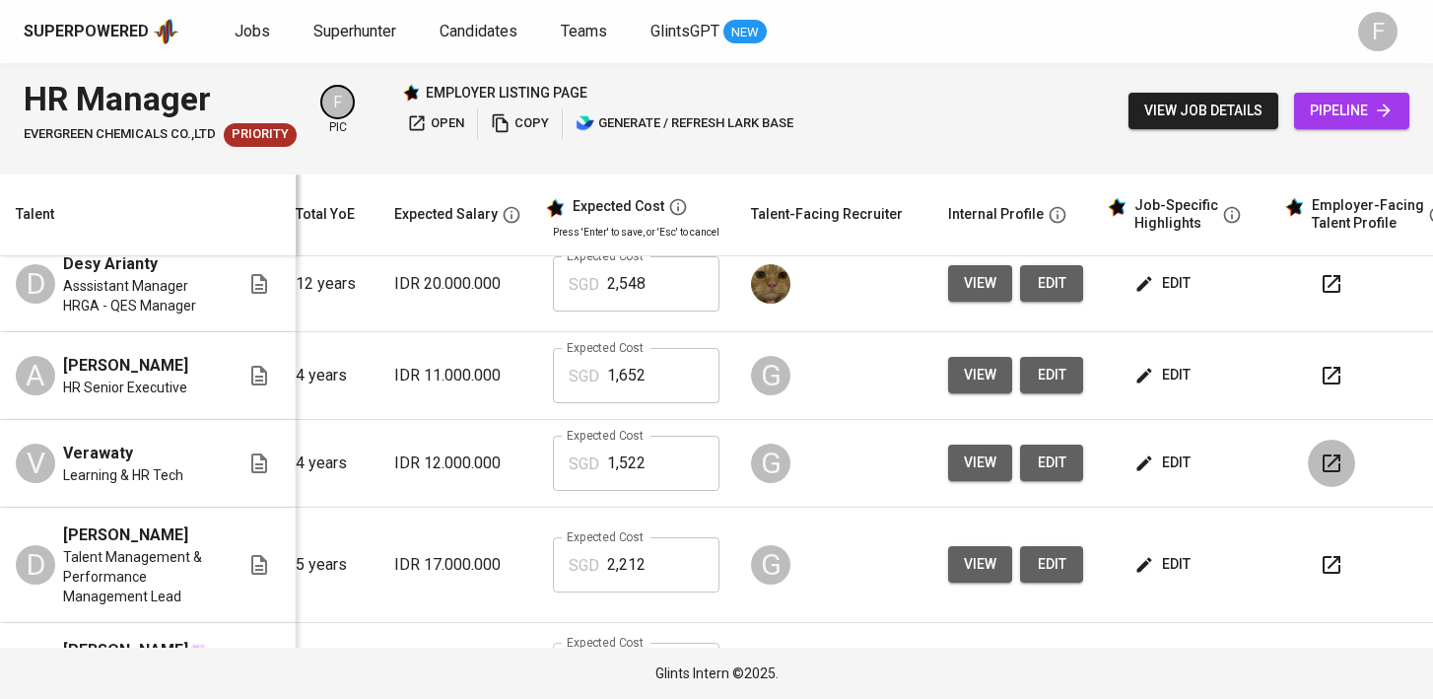
click at [1338, 480] on button "button" at bounding box center [1331, 463] width 47 height 47
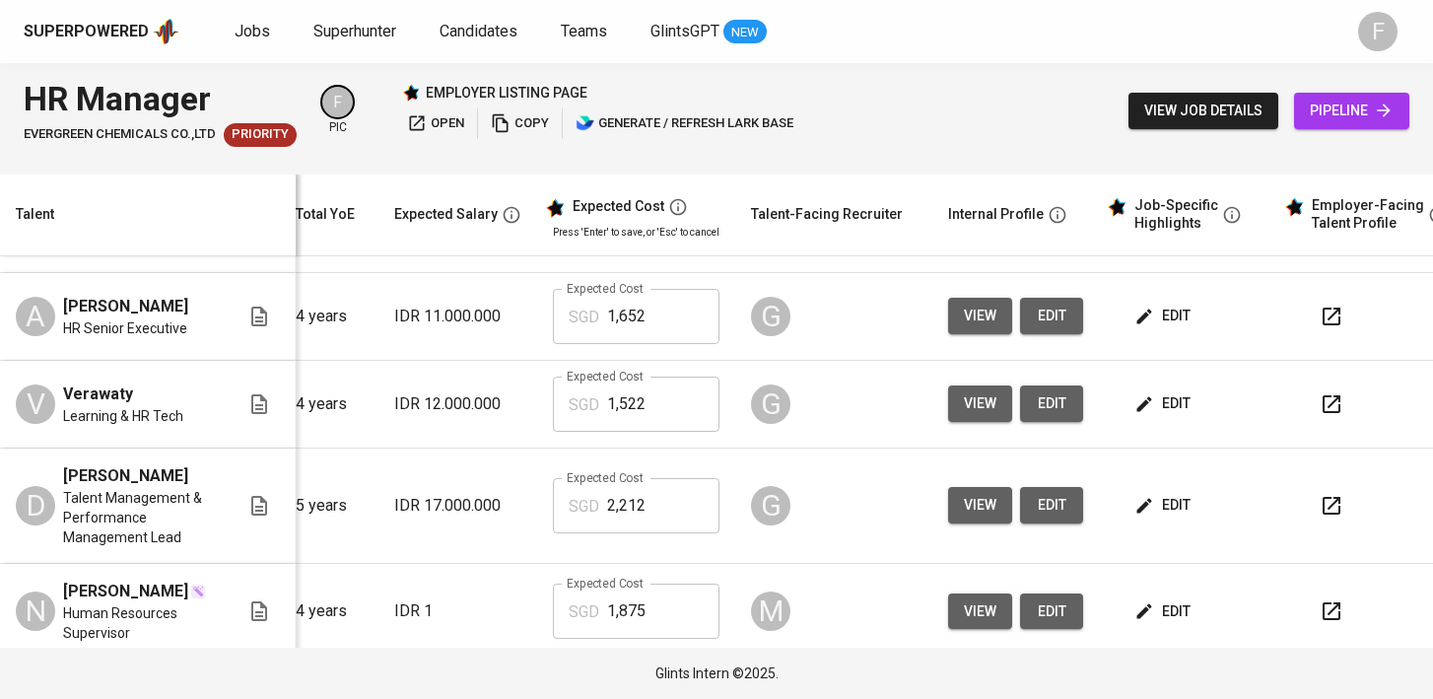
scroll to position [298, 234]
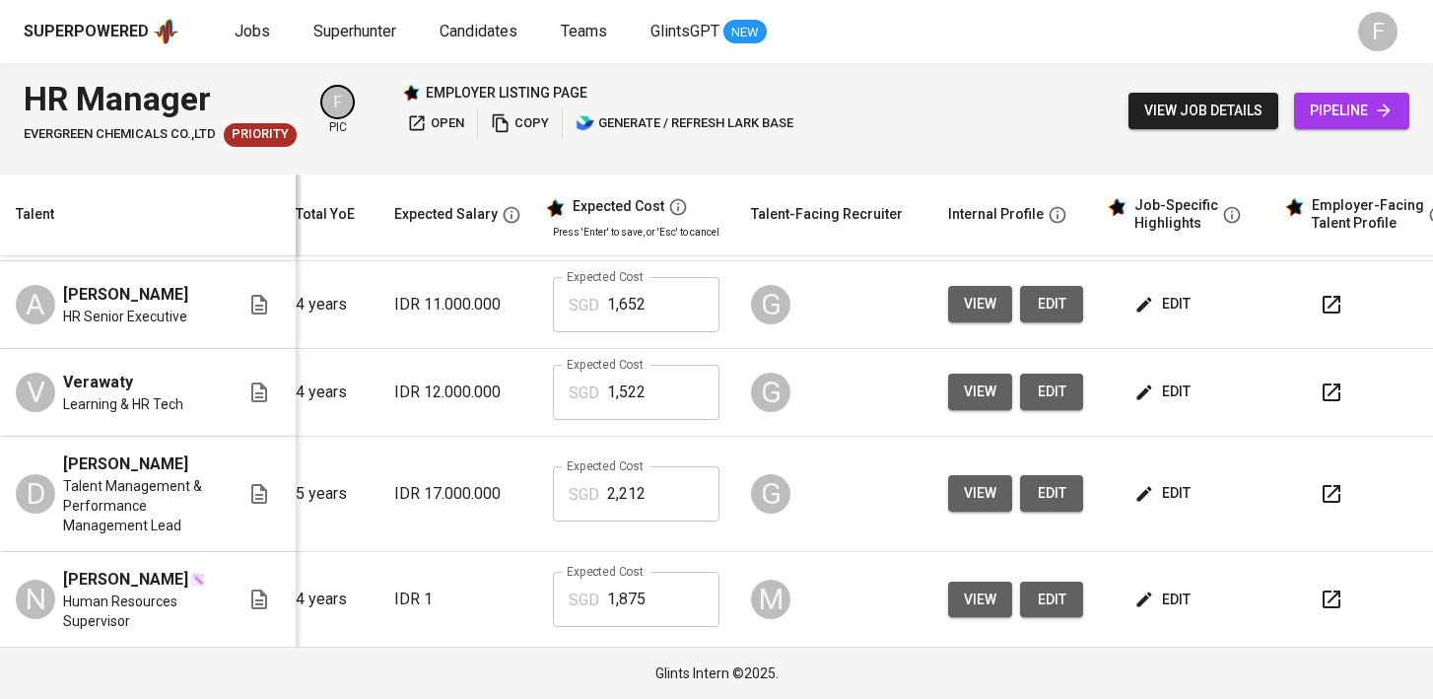
click at [1331, 483] on icon "button" at bounding box center [1332, 494] width 24 height 24
click at [1320, 493] on icon "button" at bounding box center [1332, 494] width 24 height 24
click at [1323, 599] on icon "button" at bounding box center [1332, 599] width 18 height 18
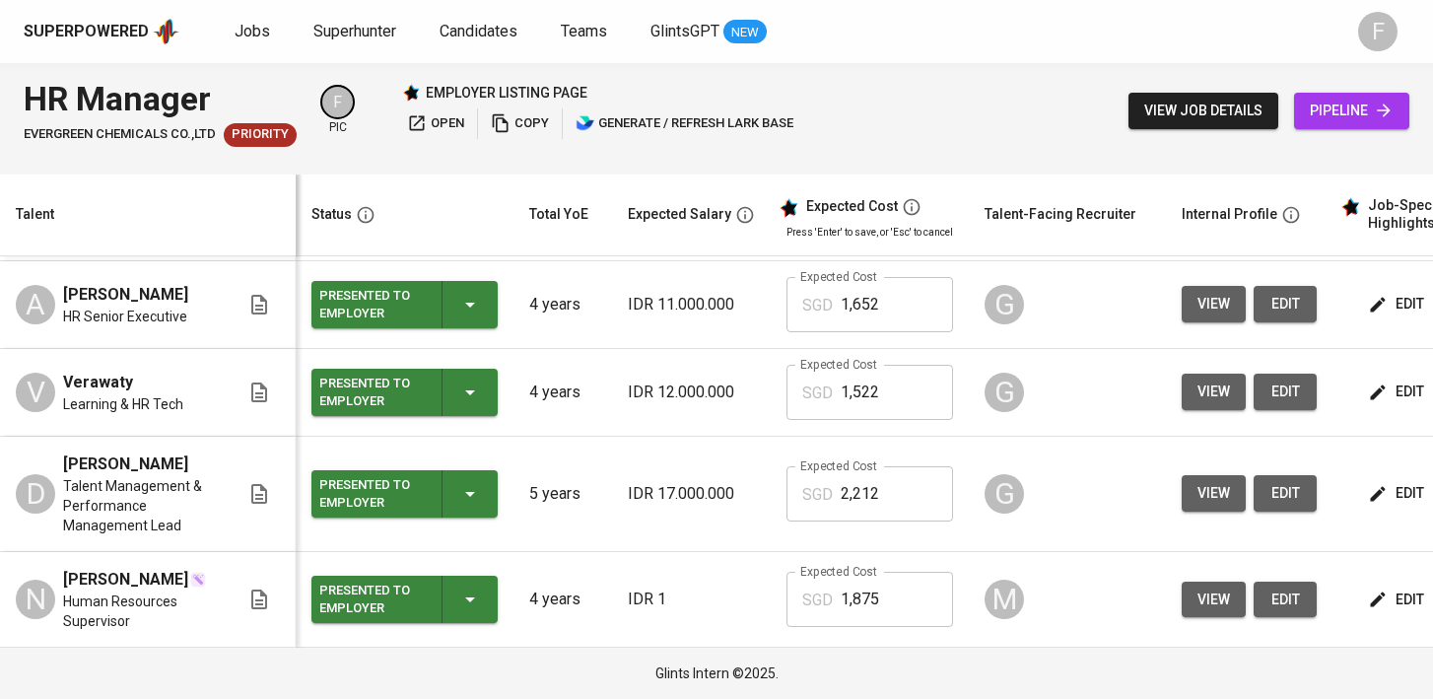
scroll to position [0, 0]
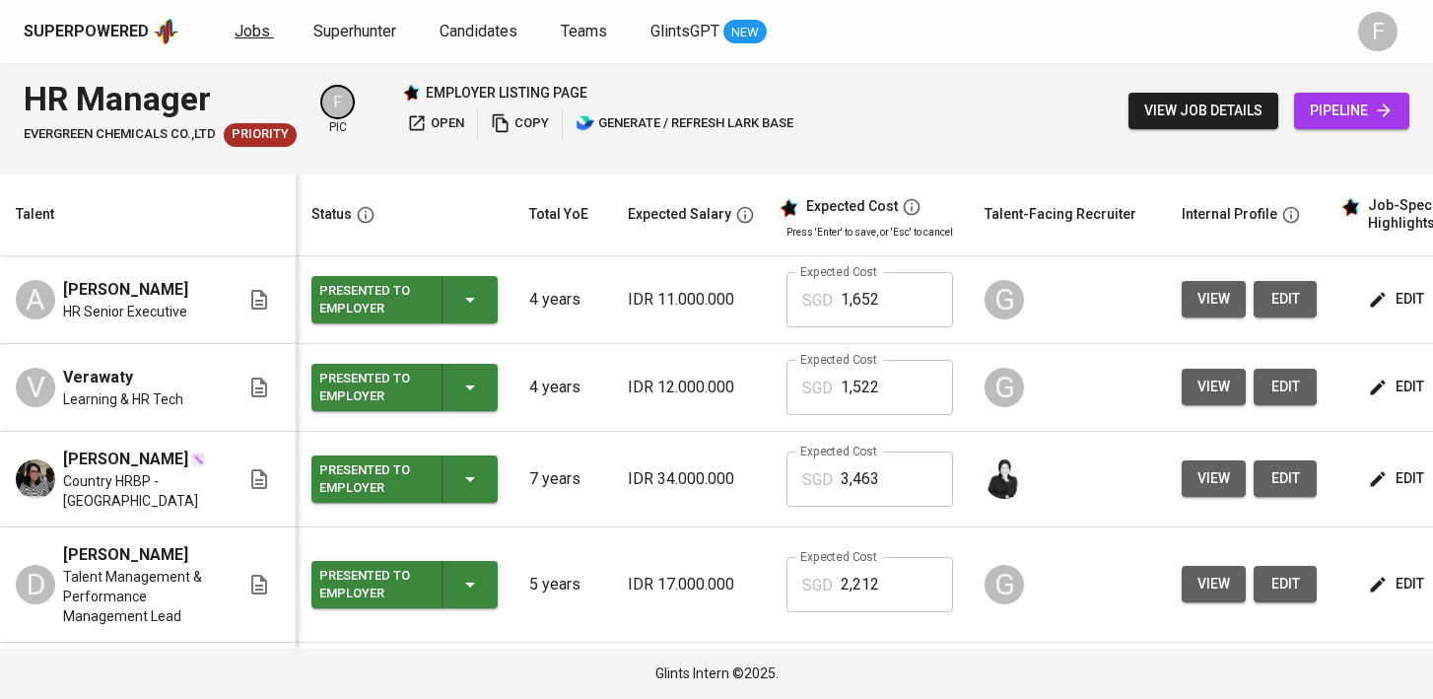
click at [249, 21] on link "Jobs" at bounding box center [254, 32] width 39 height 25
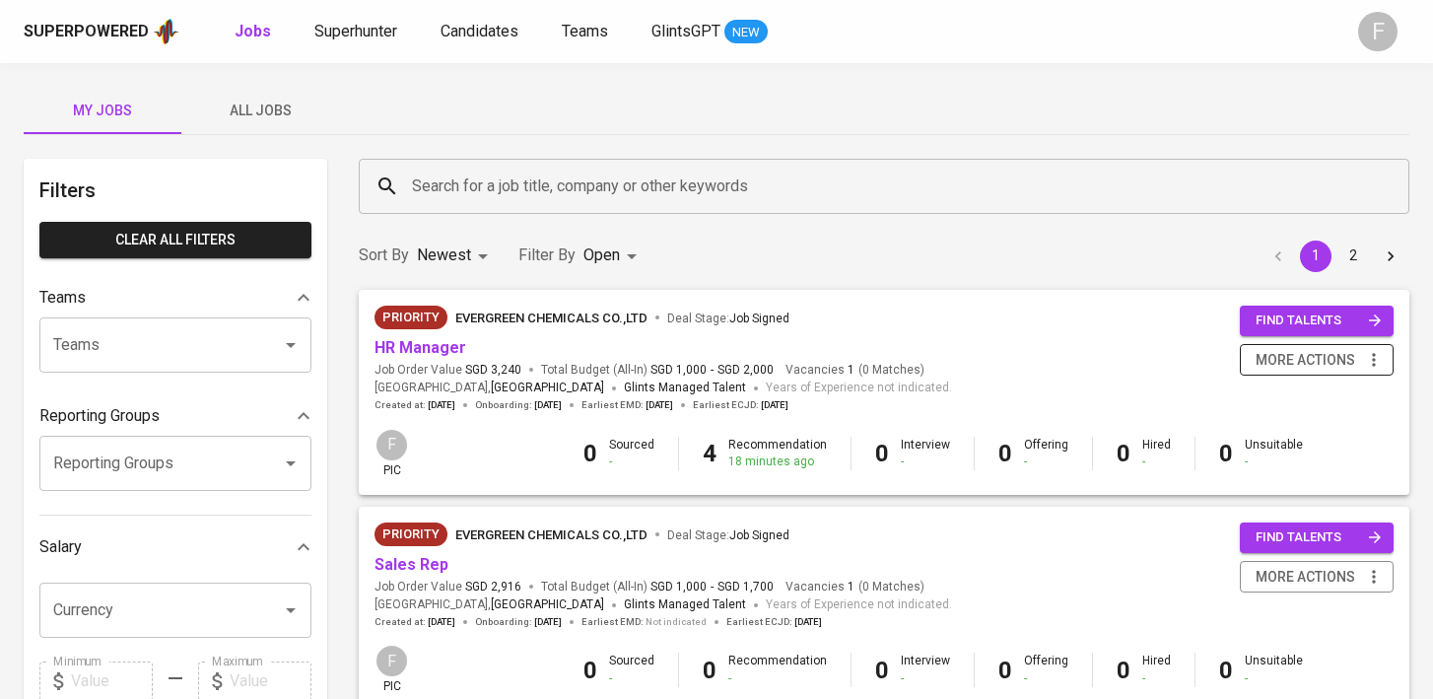
click at [1308, 361] on span "more actions" at bounding box center [1306, 360] width 100 height 25
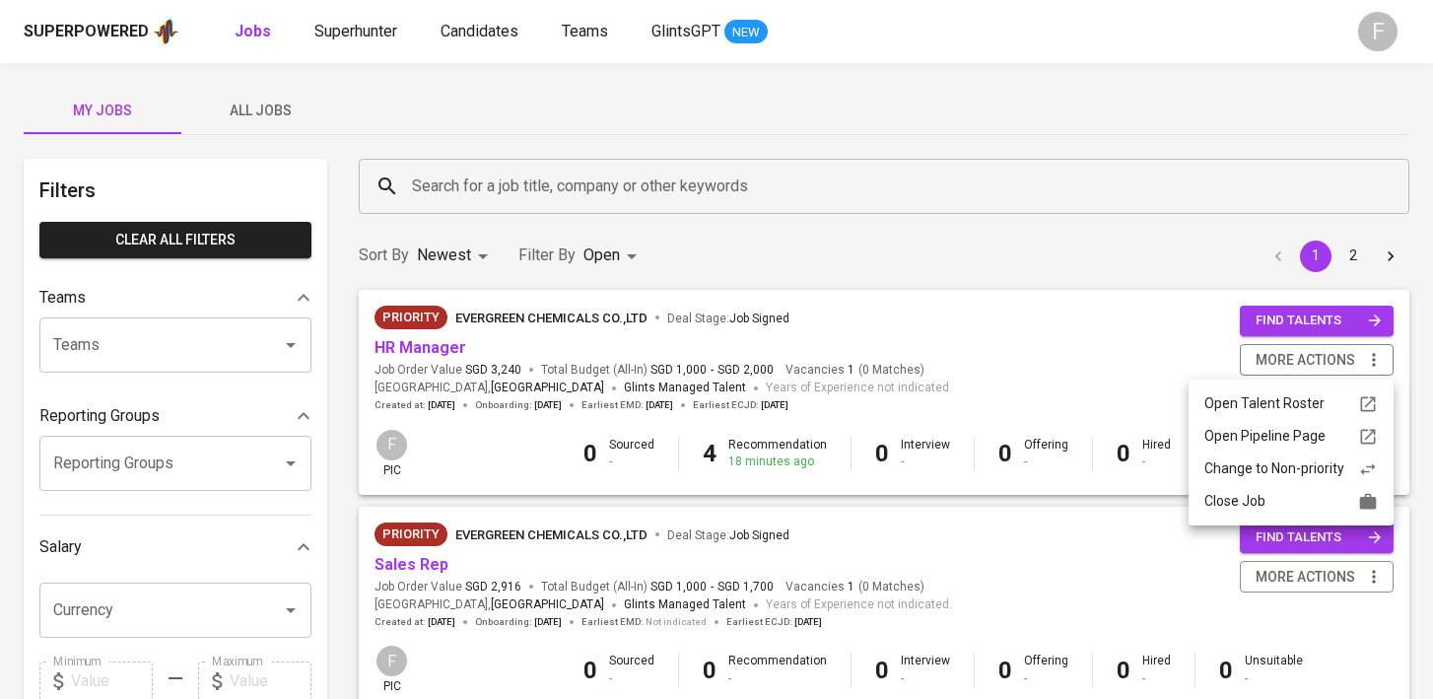
click at [1276, 475] on div "Change to Non-priority" at bounding box center [1290, 468] width 173 height 21
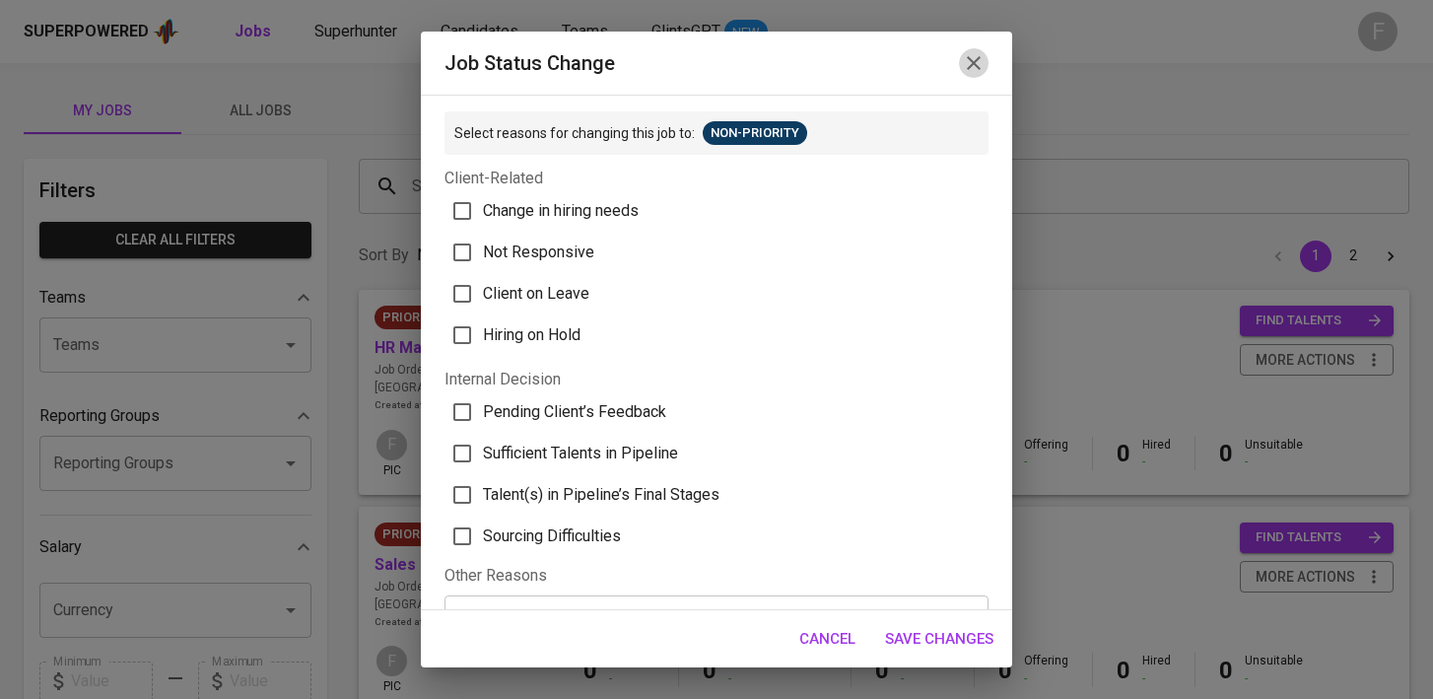
click at [982, 63] on icon "button" at bounding box center [974, 63] width 24 height 24
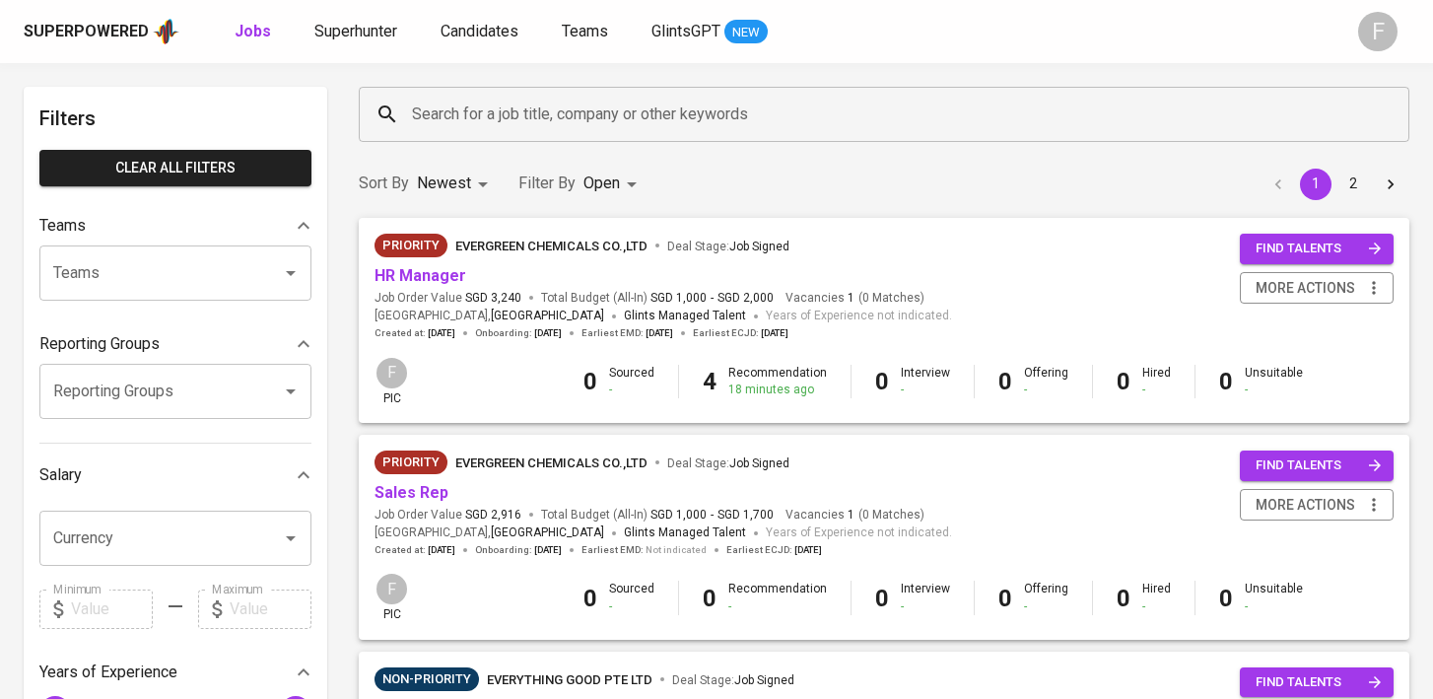
scroll to position [74, 0]
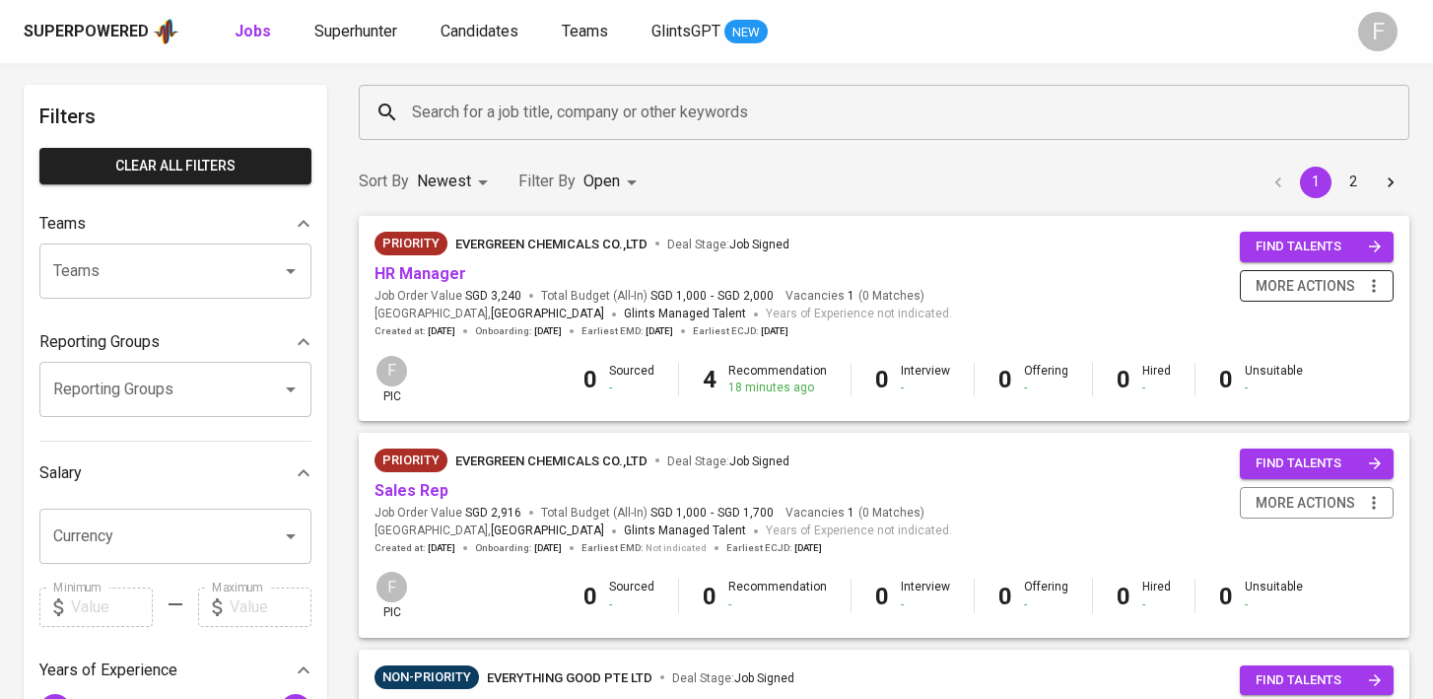
click at [1341, 287] on span "more actions" at bounding box center [1306, 286] width 100 height 25
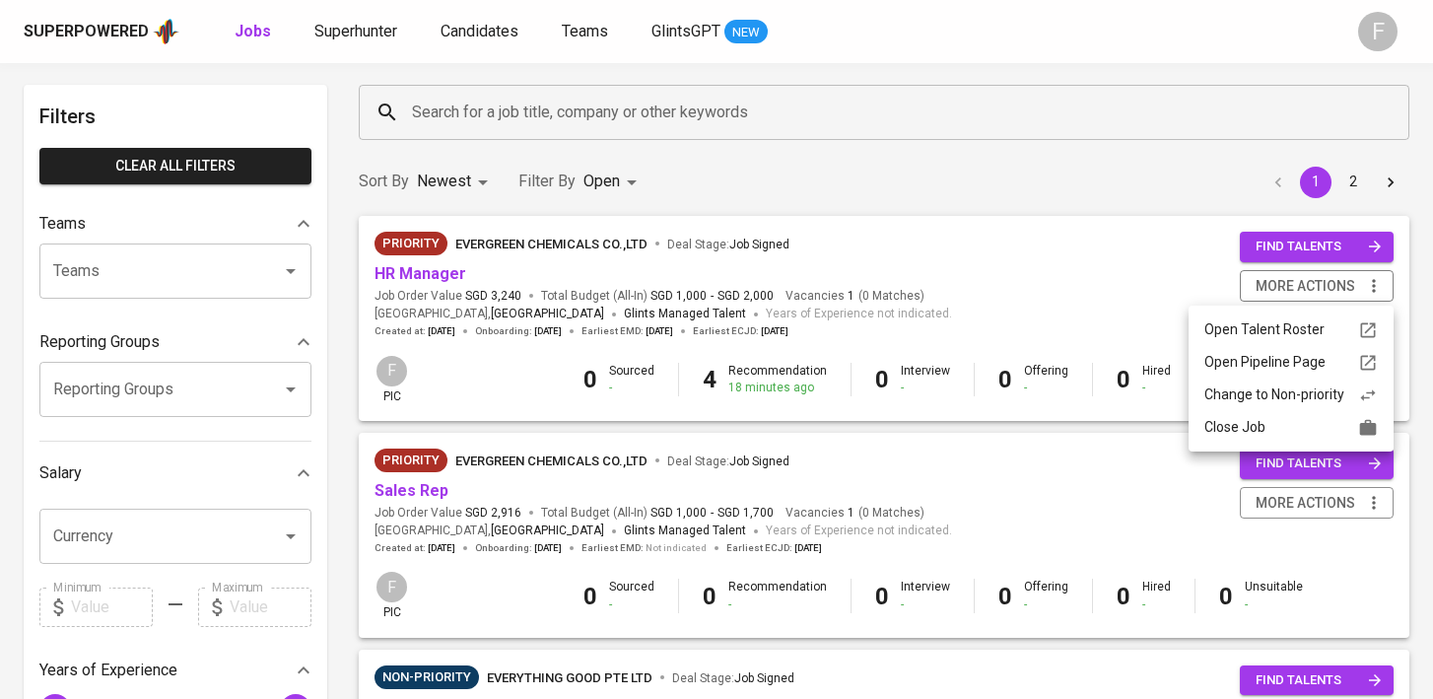
click at [956, 532] on div at bounding box center [716, 349] width 1433 height 699
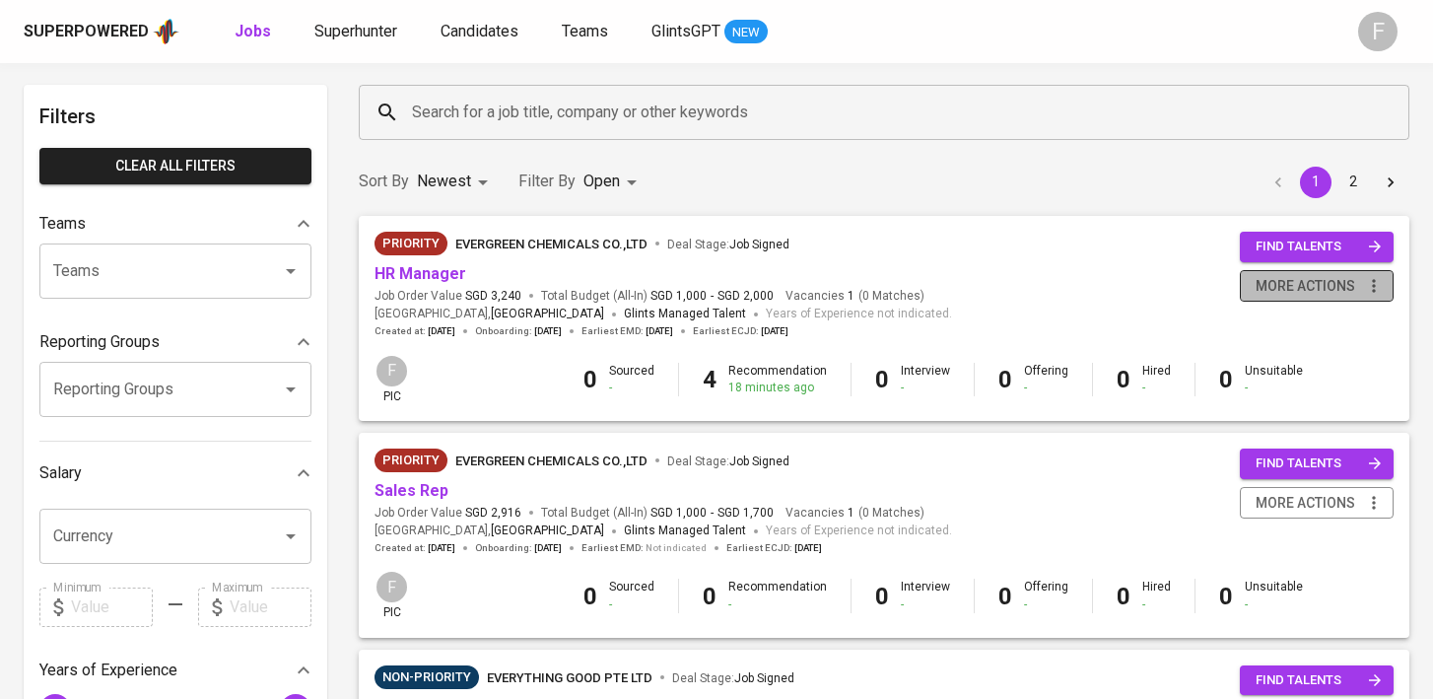
click at [1298, 283] on span "more actions" at bounding box center [1306, 286] width 100 height 25
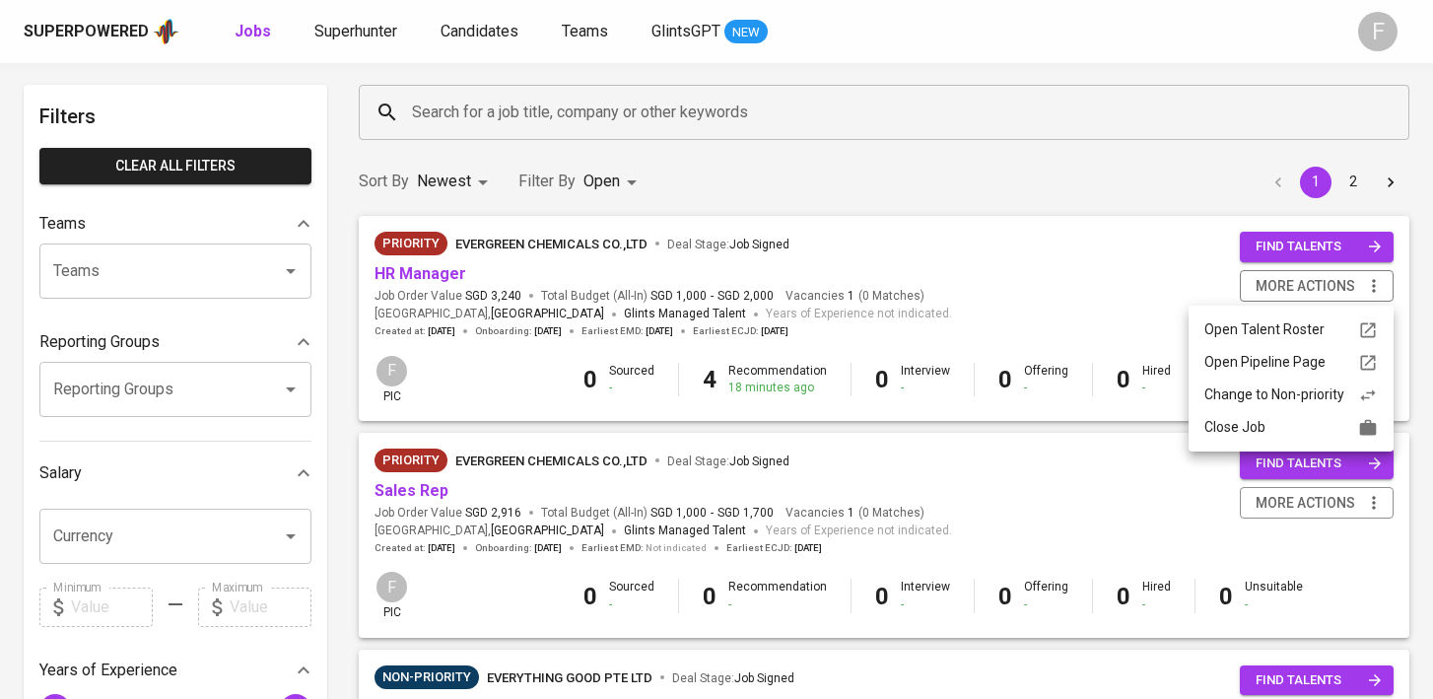
click at [1270, 395] on div "Change to Non-priority" at bounding box center [1290, 394] width 173 height 21
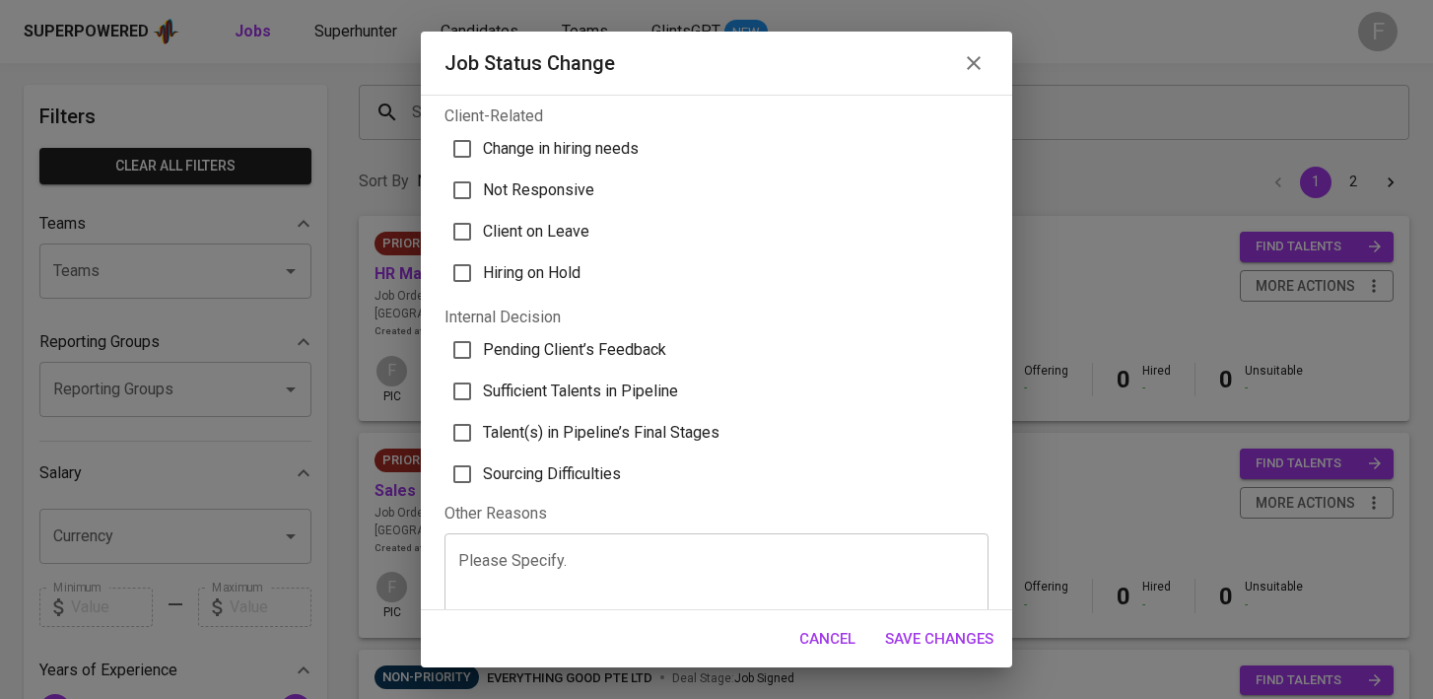
scroll to position [60, 0]
click at [569, 388] on span "Sufficient Talents in Pipeline" at bounding box center [580, 393] width 195 height 24
click at [483, 388] on input "Sufficient Talents in Pipeline" at bounding box center [462, 393] width 41 height 41
checkbox input "true"
click at [912, 634] on span "Save Changes" at bounding box center [939, 639] width 108 height 26
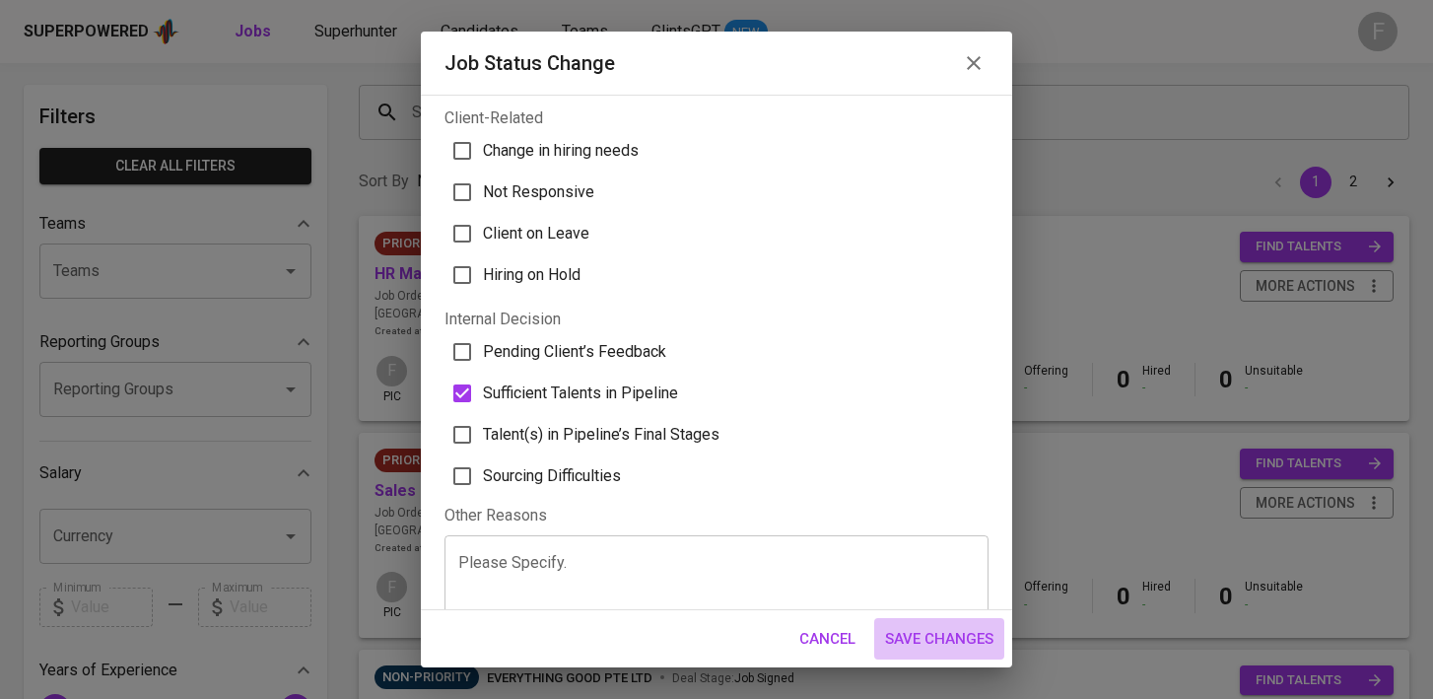
click at [941, 630] on span "Save Changes" at bounding box center [939, 639] width 108 height 26
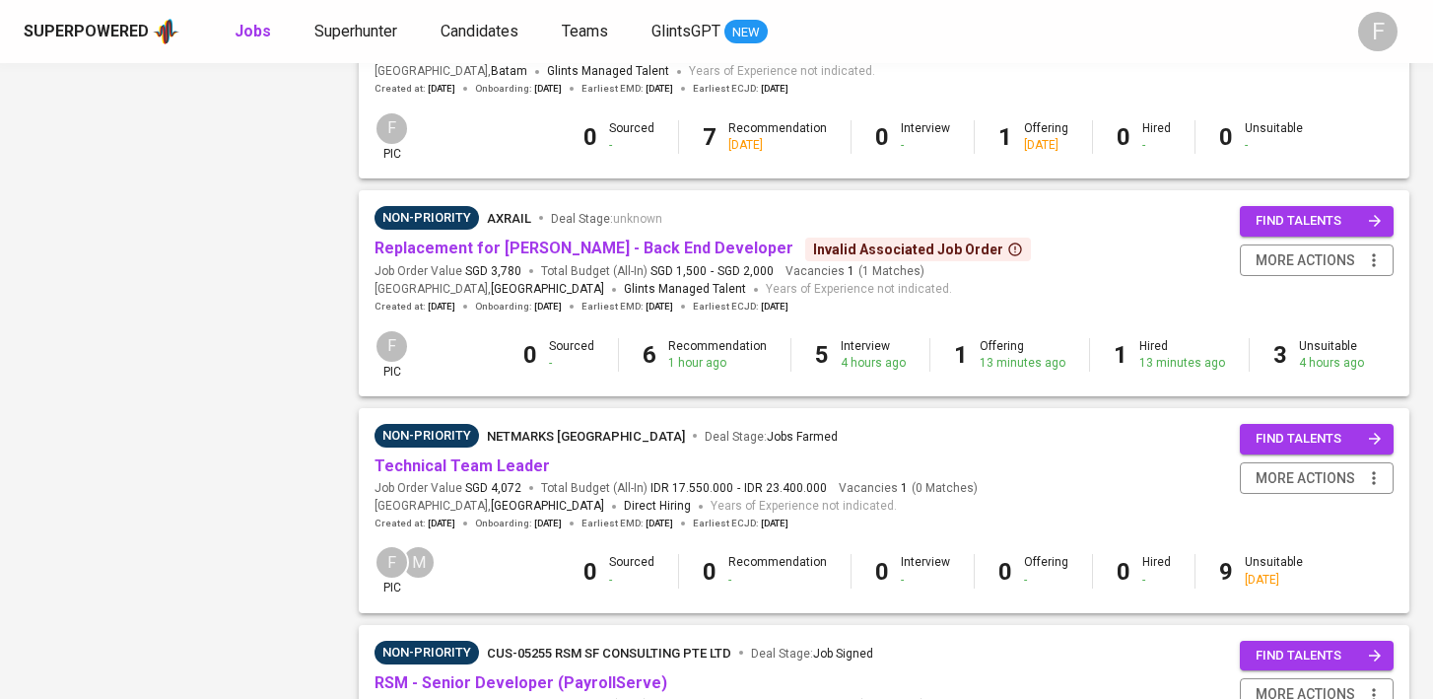
scroll to position [1412, 0]
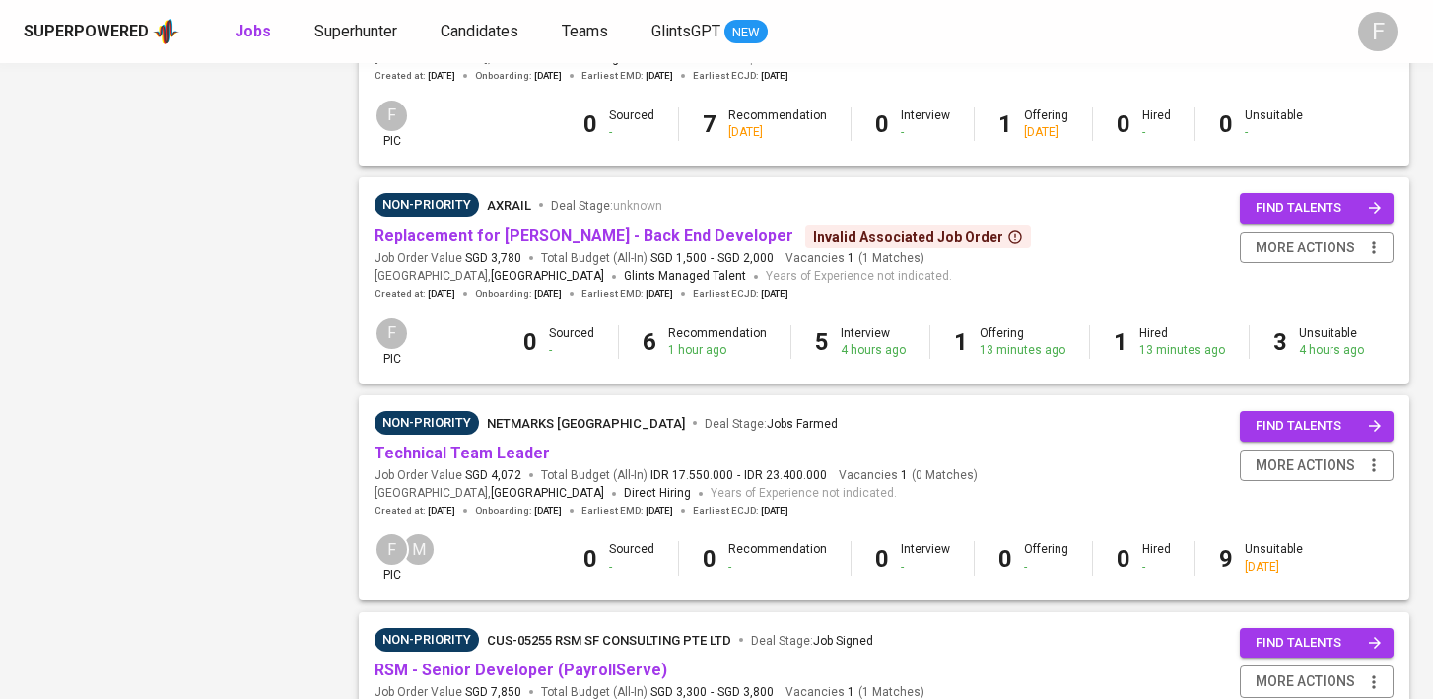
click at [912, 244] on div "Invalid Associated Job Order" at bounding box center [918, 237] width 210 height 20
click at [1123, 219] on div "Non-Priority Axrail Deal Stage : unknown Replacement for Syakur Rahman - Back E…" at bounding box center [884, 246] width 1019 height 107
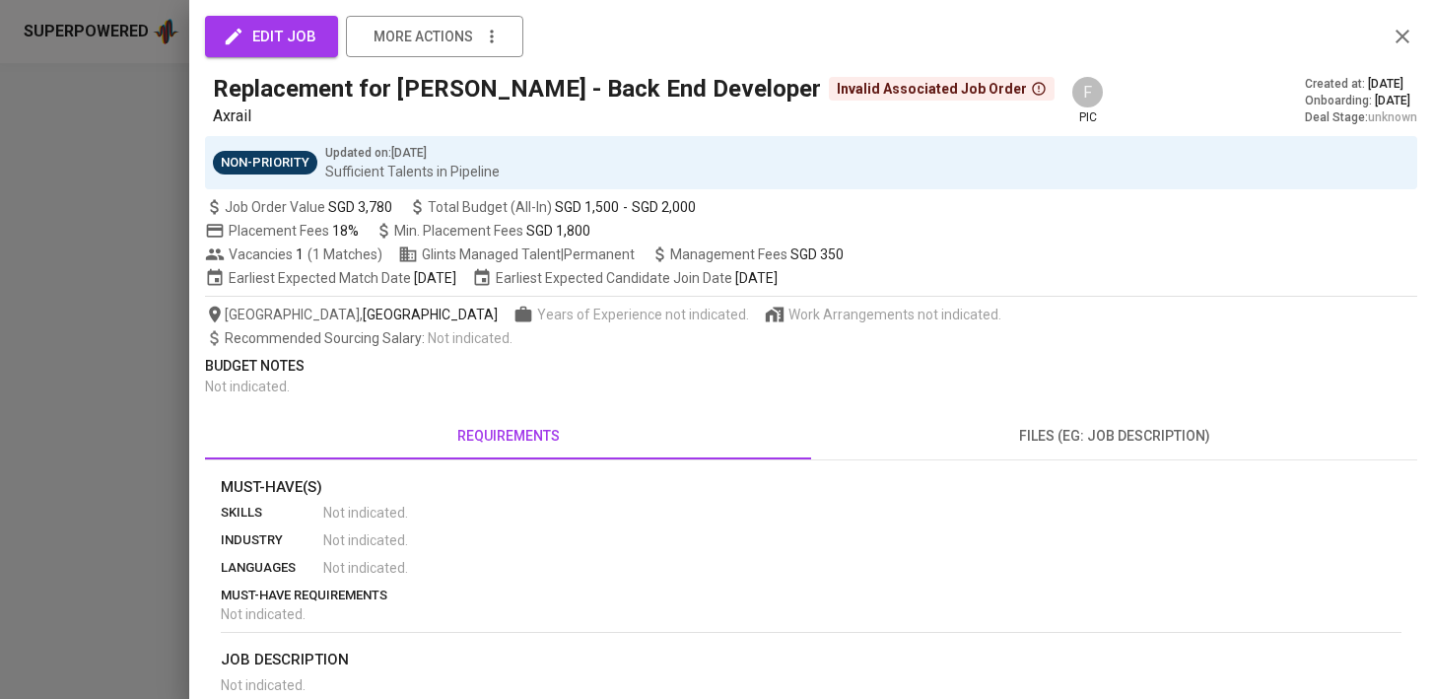
click at [1032, 88] on icon at bounding box center [1038, 89] width 13 height 13
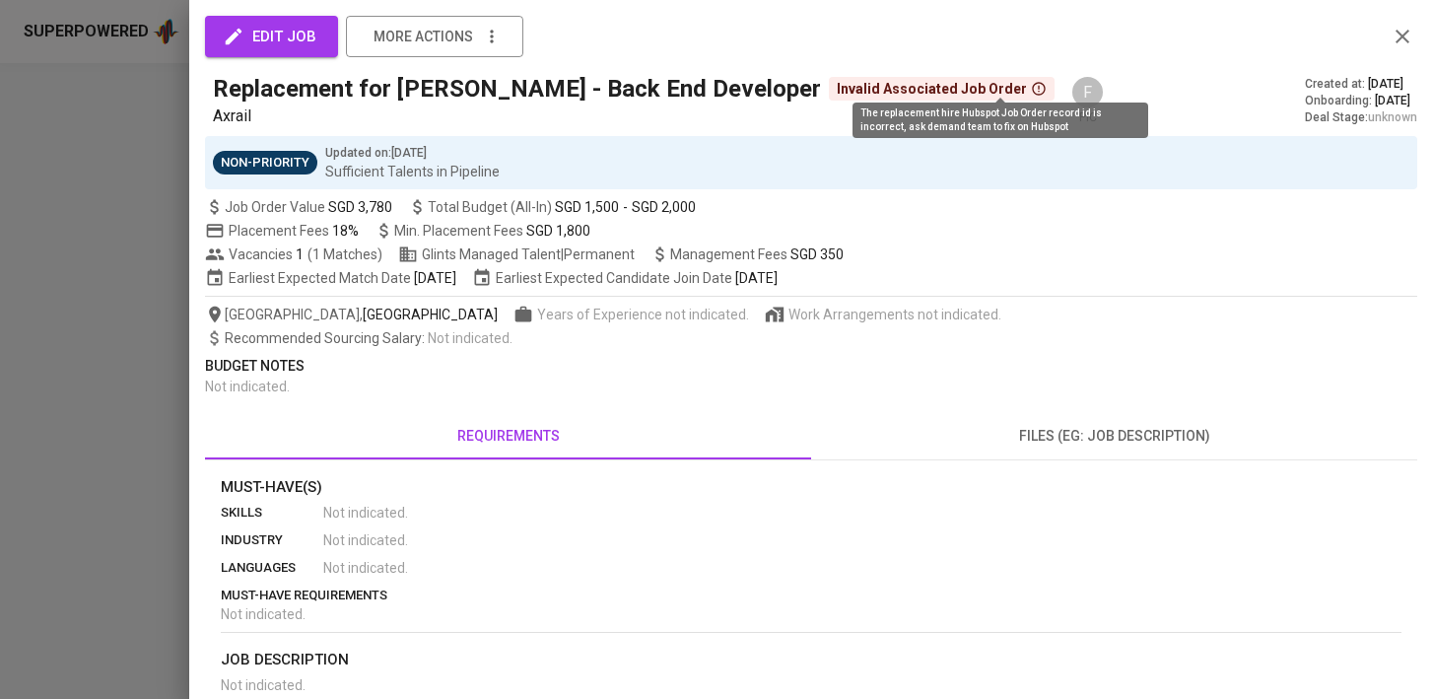
click at [1400, 34] on icon "button" at bounding box center [1403, 37] width 14 height 14
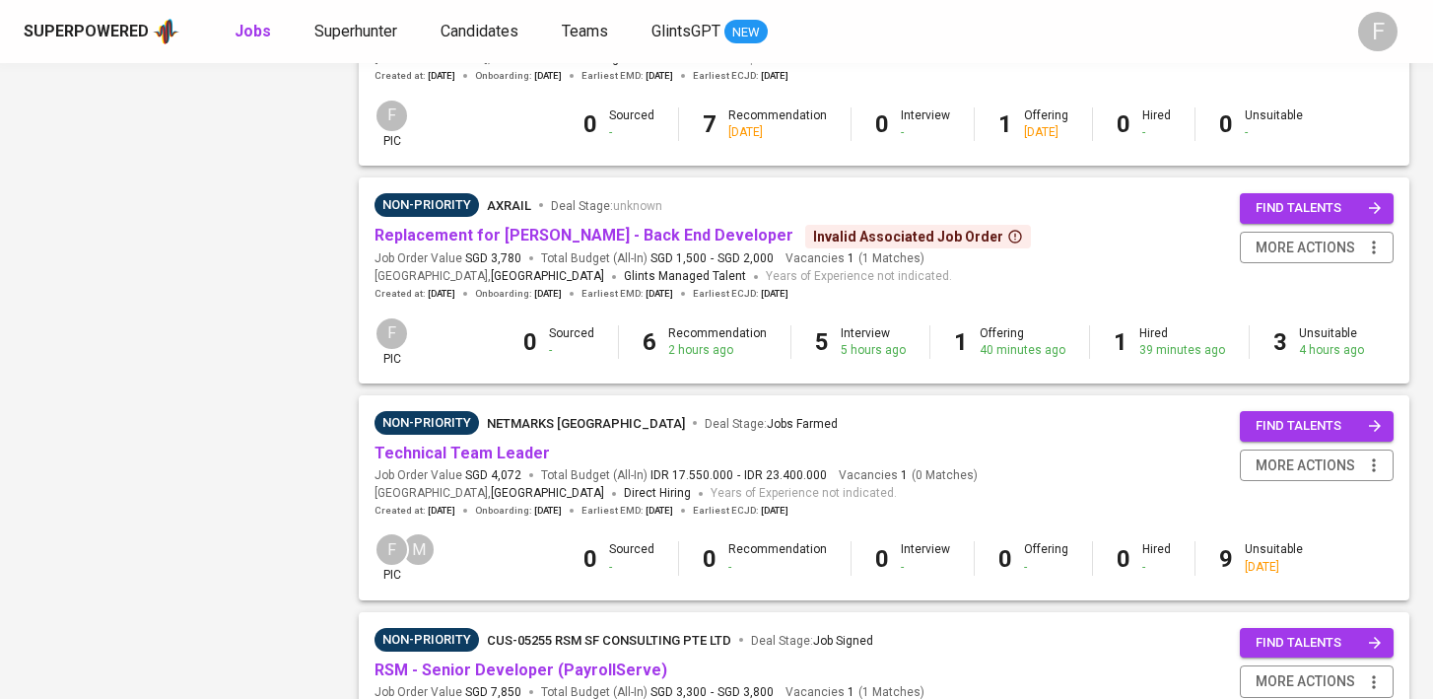
click at [1008, 242] on icon at bounding box center [1014, 236] width 13 height 13
